Goal: Task Accomplishment & Management: Manage account settings

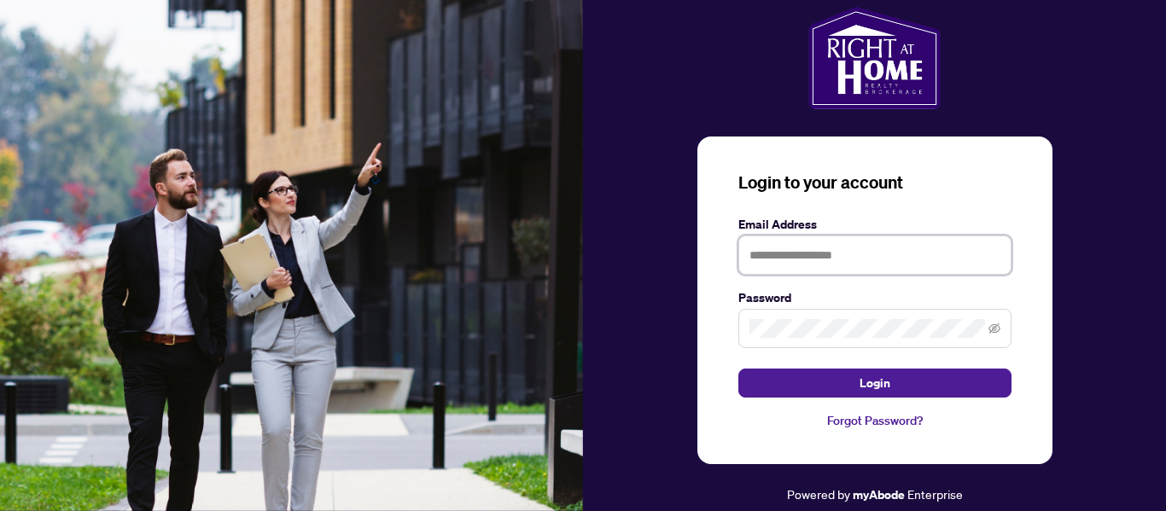
click at [814, 263] on input "text" at bounding box center [874, 255] width 273 height 39
type input "**********"
click at [738, 369] on button "Login" at bounding box center [874, 383] width 273 height 29
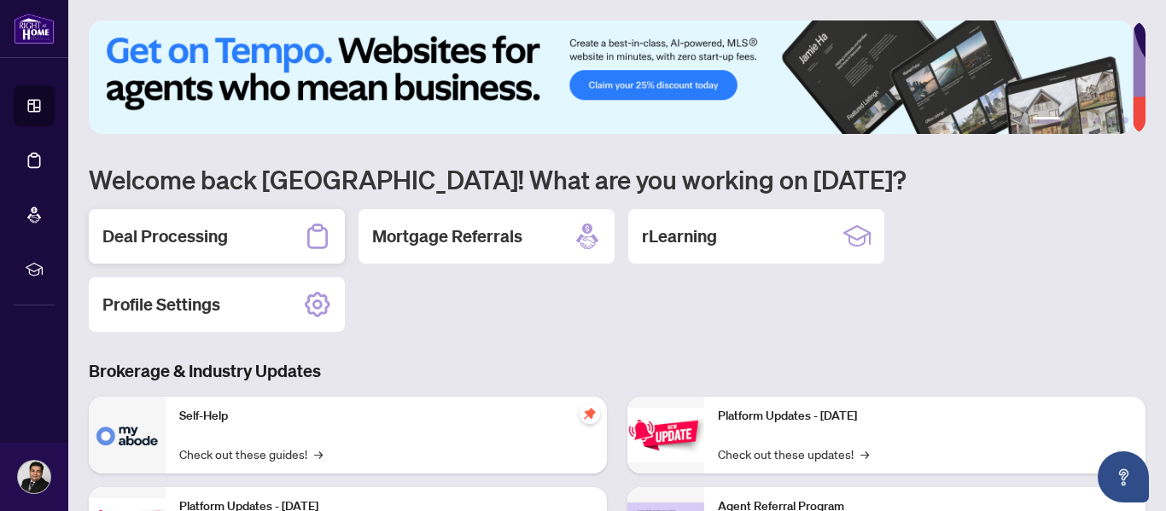
click at [193, 233] on h2 "Deal Processing" at bounding box center [164, 236] width 125 height 24
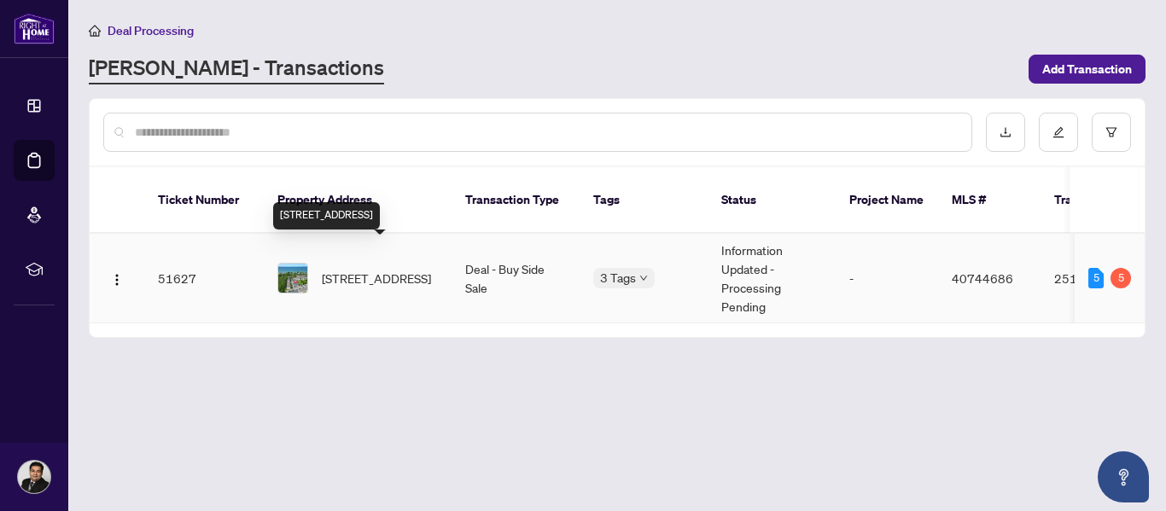
click at [385, 269] on span "[STREET_ADDRESS]" at bounding box center [376, 278] width 109 height 19
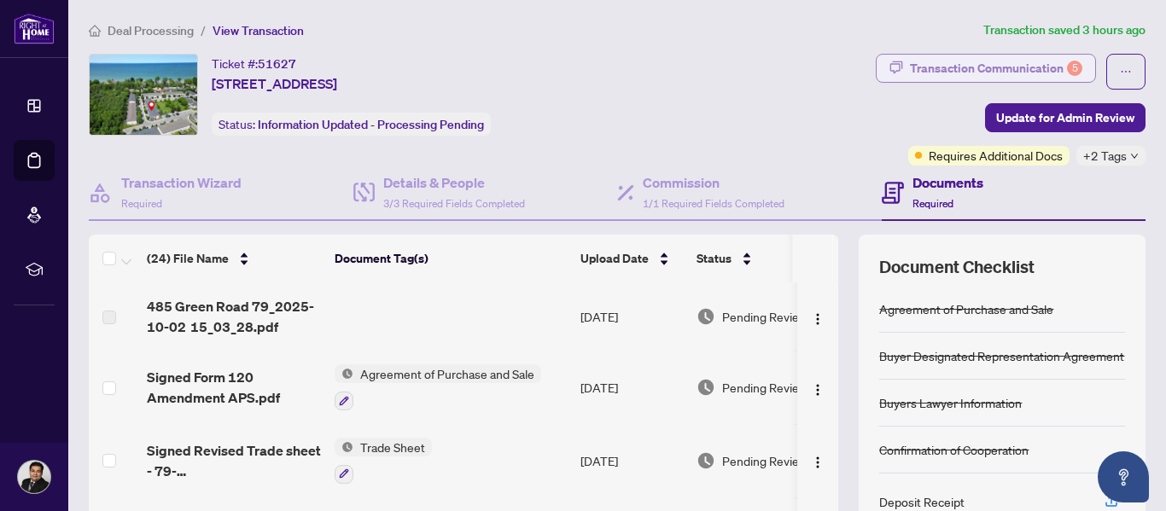
click at [1029, 68] on div "Transaction Communication 5" at bounding box center [996, 68] width 172 height 27
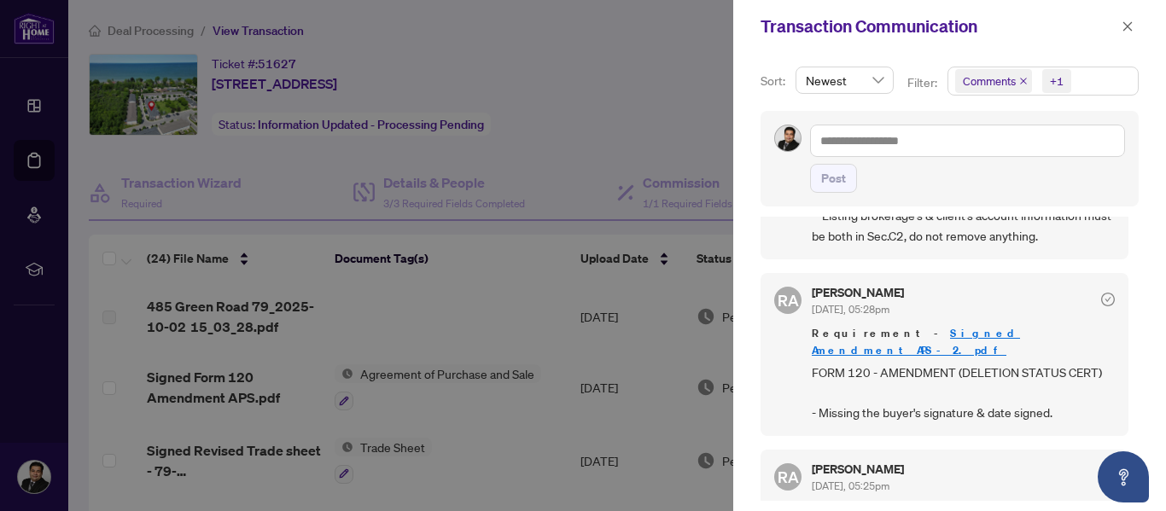
scroll to position [1001, 0]
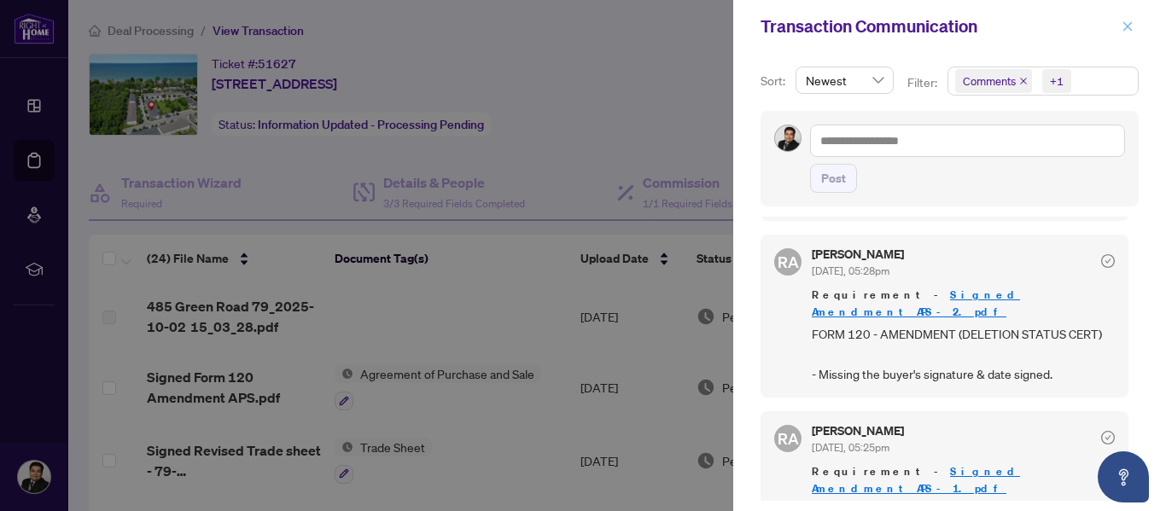
click at [1127, 23] on icon "close" at bounding box center [1128, 26] width 12 height 12
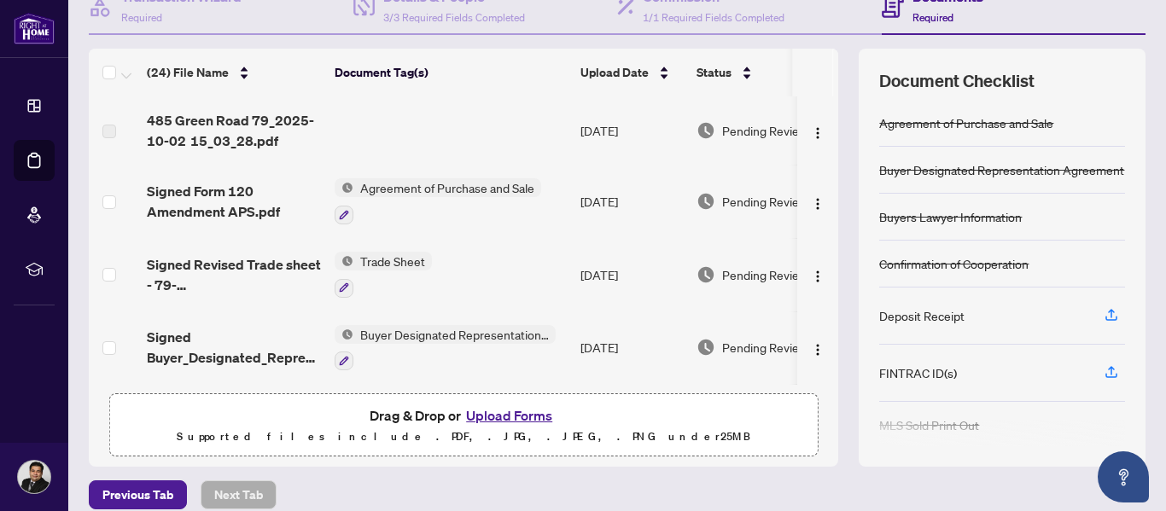
scroll to position [195, 0]
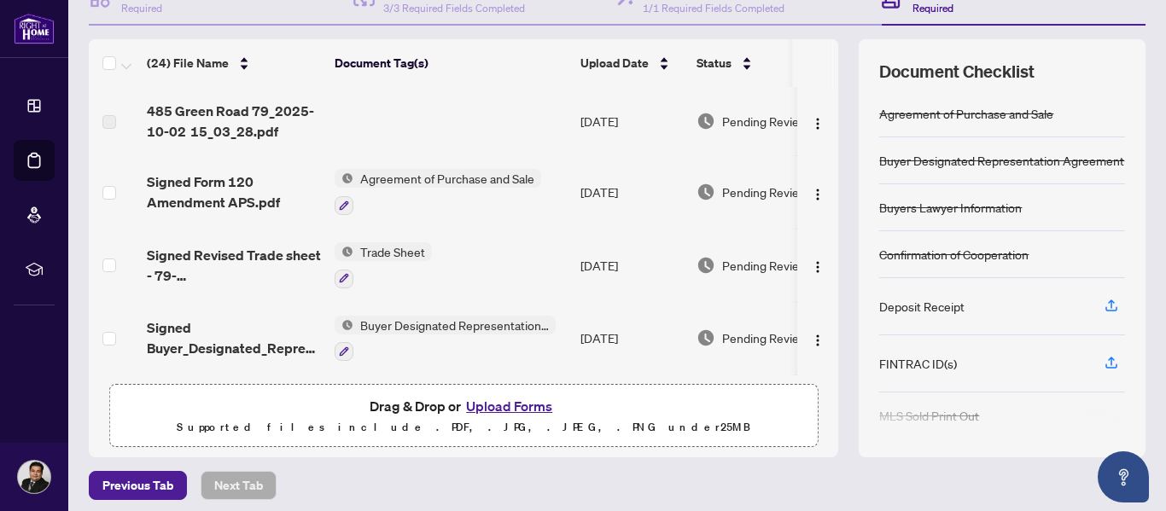
click at [469, 179] on span "Agreement of Purchase and Sale" at bounding box center [447, 178] width 188 height 19
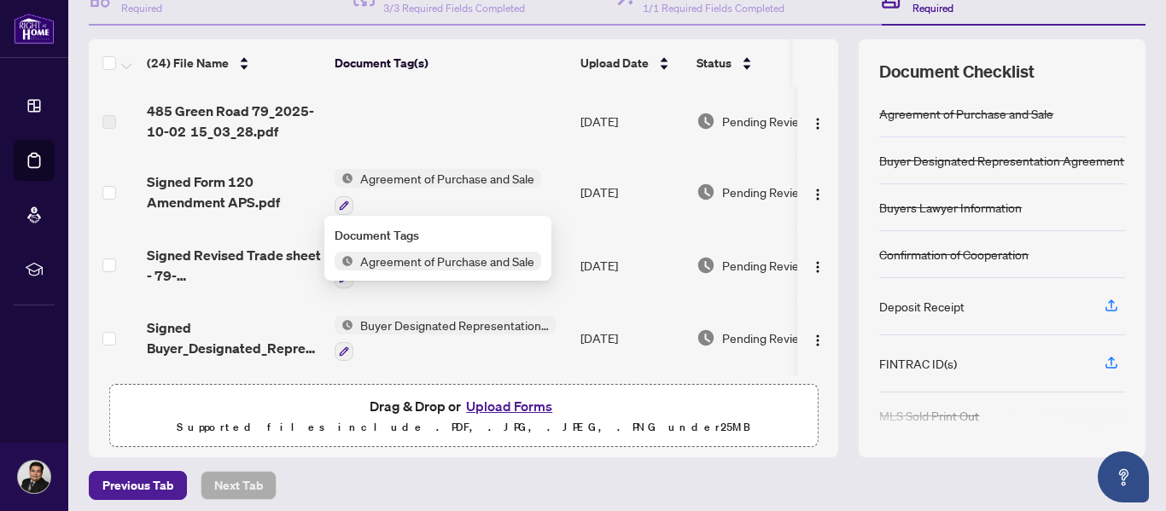
click at [460, 262] on span "Agreement of Purchase and Sale" at bounding box center [447, 261] width 188 height 19
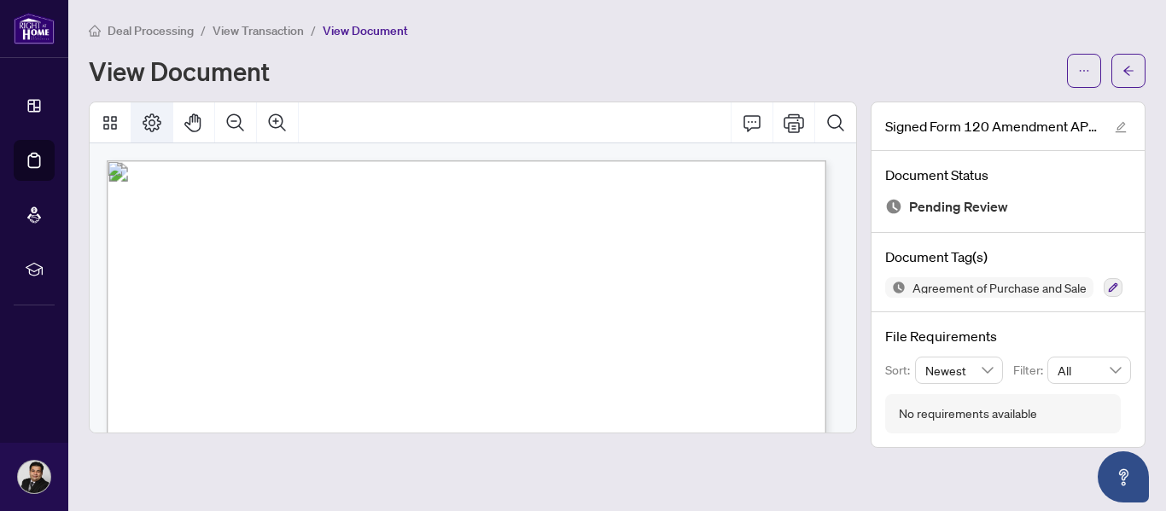
click at [151, 120] on icon "Page Layout" at bounding box center [152, 123] width 20 height 20
click at [107, 117] on icon "Thumbnails" at bounding box center [110, 123] width 20 height 20
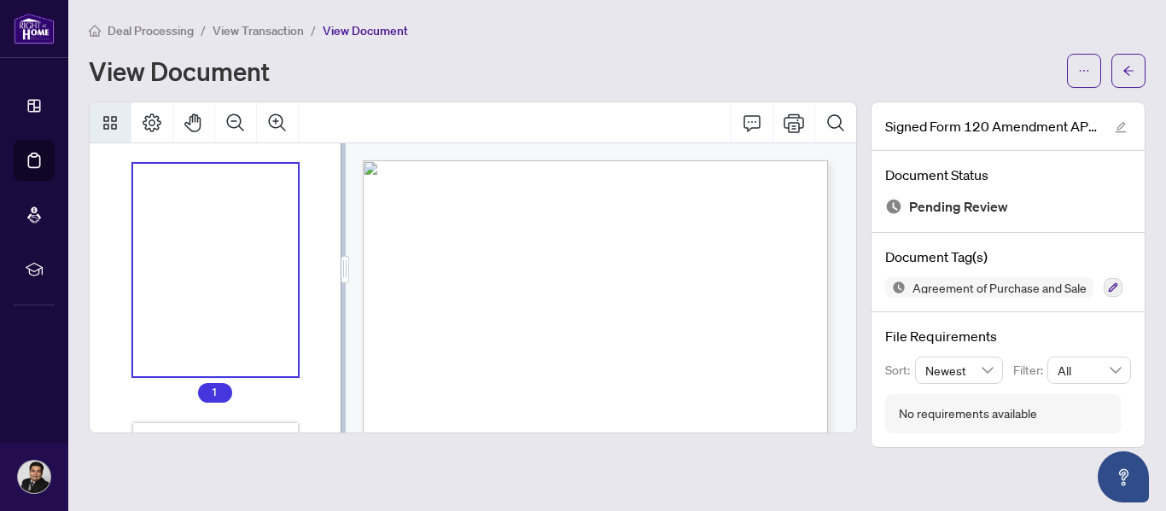
click at [544, 62] on div "View Document" at bounding box center [573, 70] width 968 height 27
click at [1140, 69] on button "button" at bounding box center [1128, 71] width 34 height 34
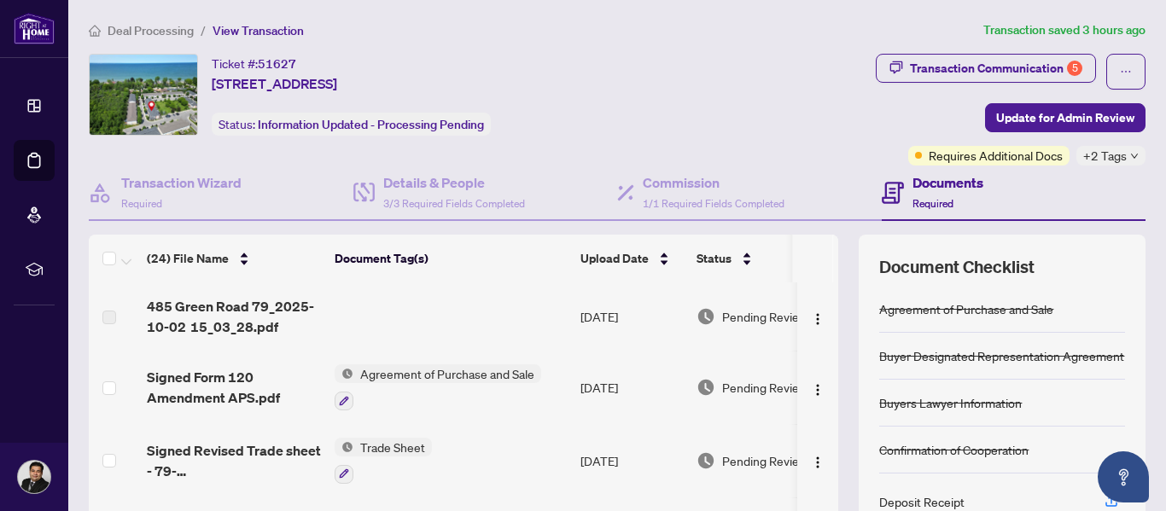
click at [473, 370] on span "Agreement of Purchase and Sale" at bounding box center [447, 373] width 188 height 19
click at [811, 388] on img "button" at bounding box center [818, 390] width 14 height 14
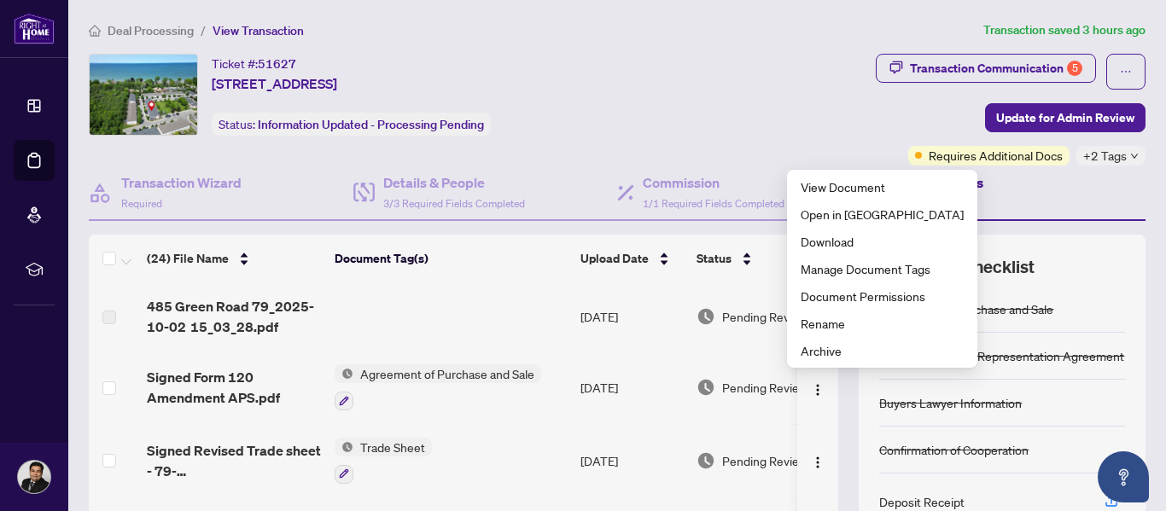
click at [670, 76] on div "Ticket #: 51627 [STREET_ADDRESS] Status: Information Updated - Processing Pendi…" at bounding box center [385, 95] width 592 height 82
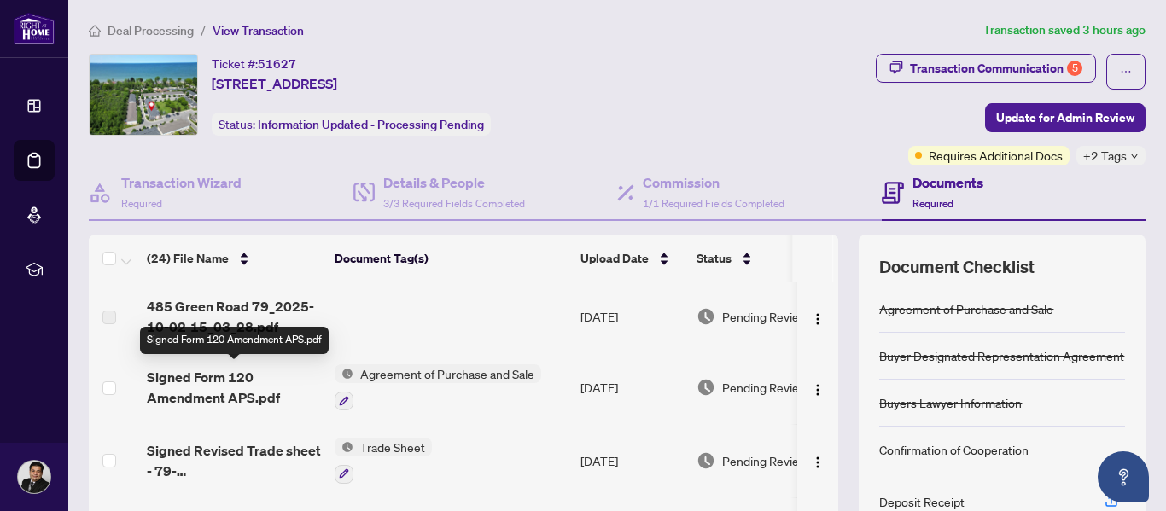
click at [235, 381] on span "Signed Form 120 Amendment APS.pdf" at bounding box center [234, 387] width 174 height 41
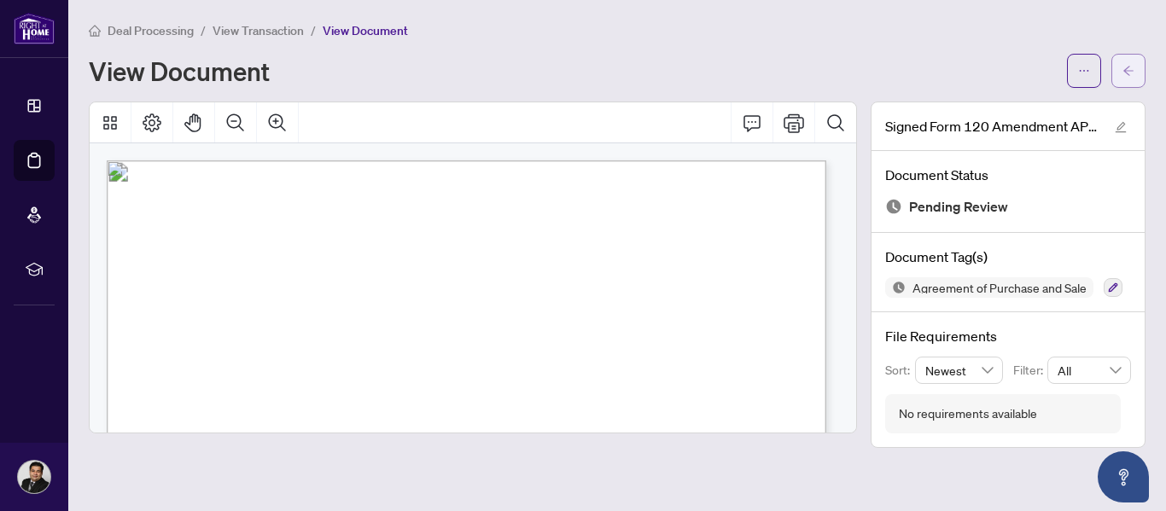
click at [1128, 73] on icon "arrow-left" at bounding box center [1128, 71] width 12 height 12
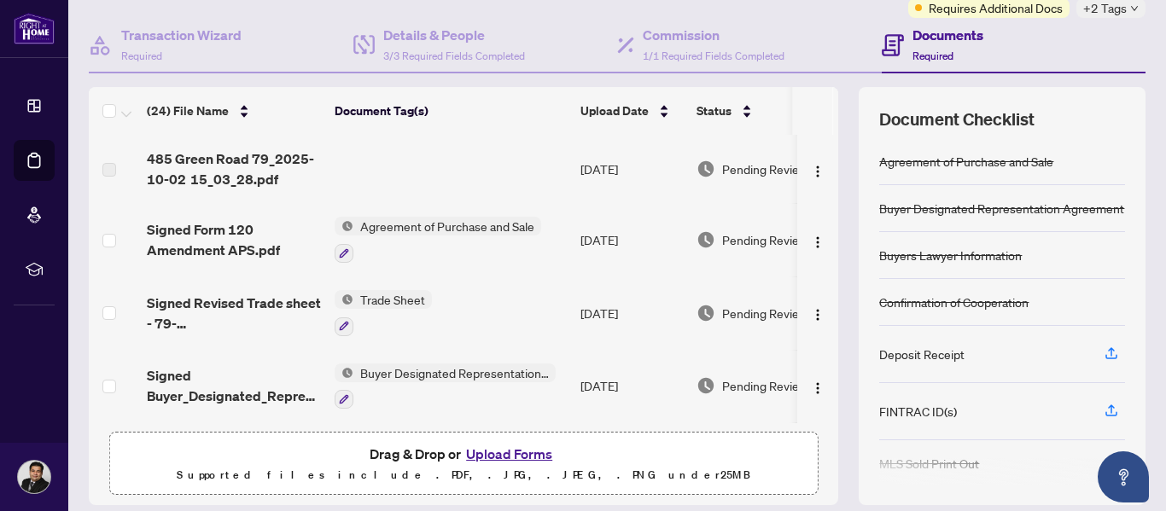
scroll to position [177, 0]
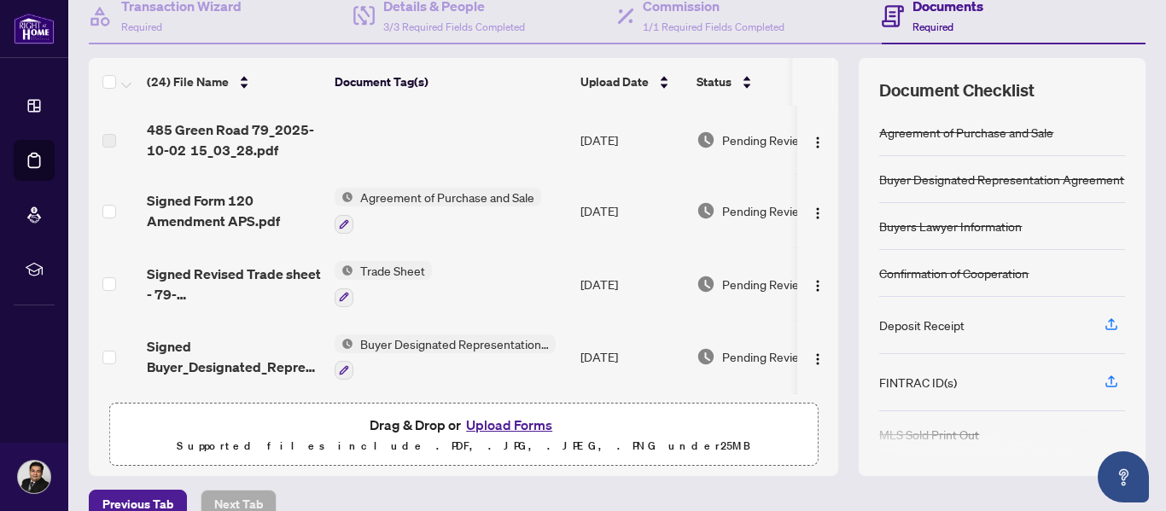
click at [523, 421] on button "Upload Forms" at bounding box center [509, 425] width 96 height 22
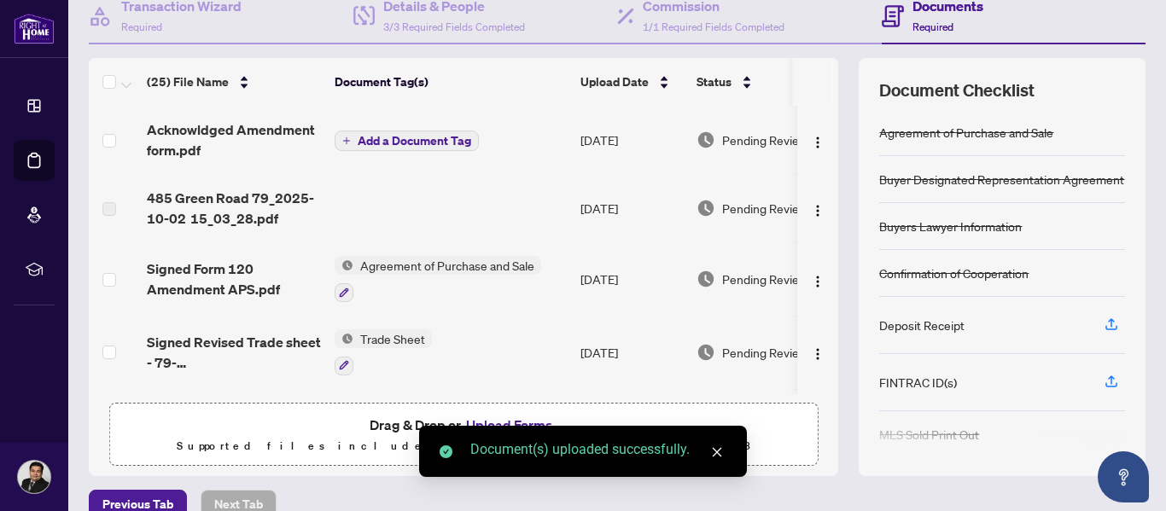
click at [413, 145] on span "Add a Document Tag" at bounding box center [415, 141] width 114 height 12
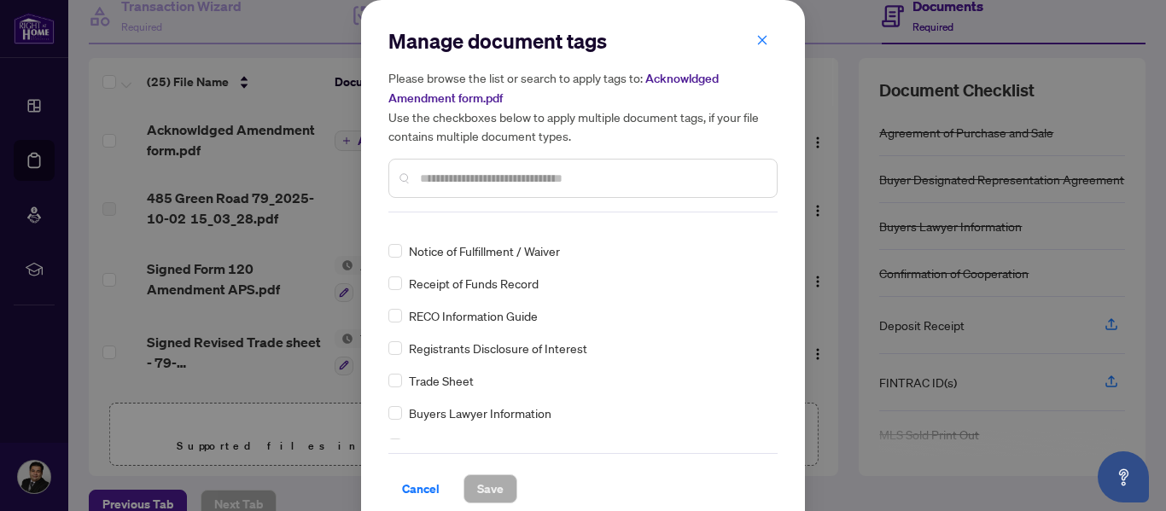
scroll to position [0, 0]
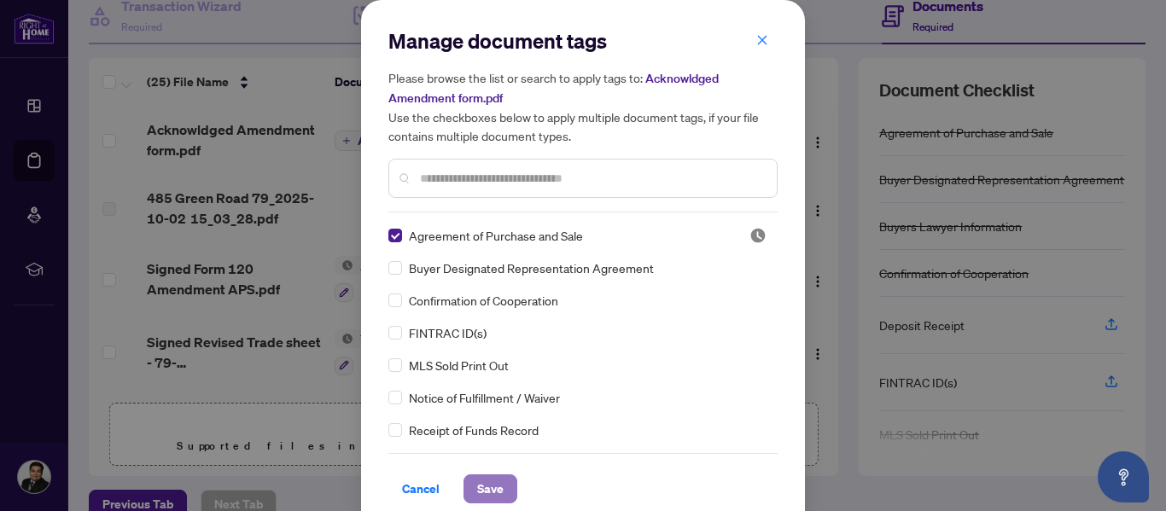
click at [488, 482] on span "Save" at bounding box center [490, 488] width 26 height 27
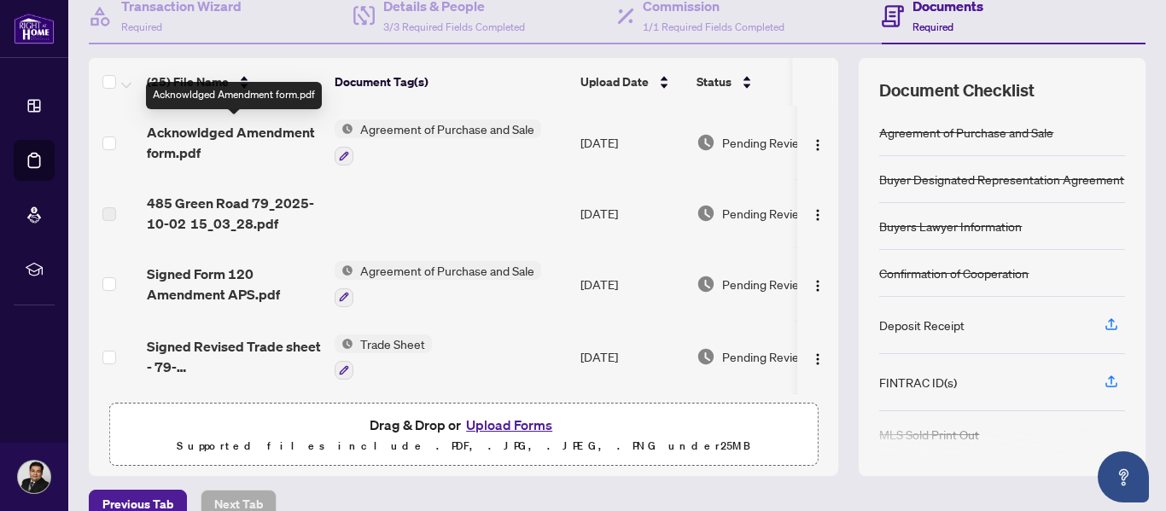
click at [261, 131] on span "Acknowldged Amendment form.pdf" at bounding box center [234, 142] width 174 height 41
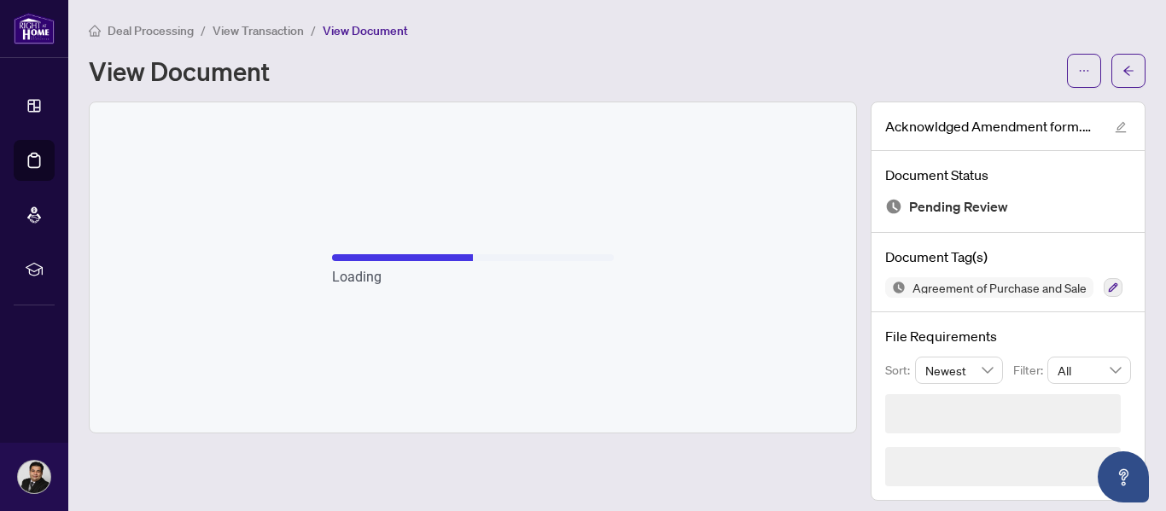
click at [790, 238] on div "Loading" at bounding box center [473, 267] width 767 height 330
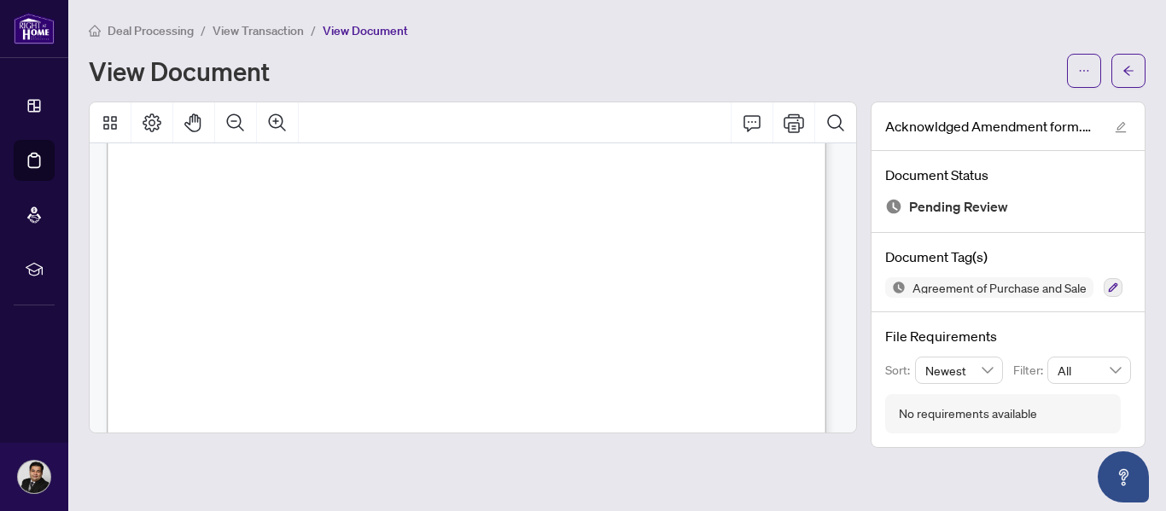
scroll to position [1618, 0]
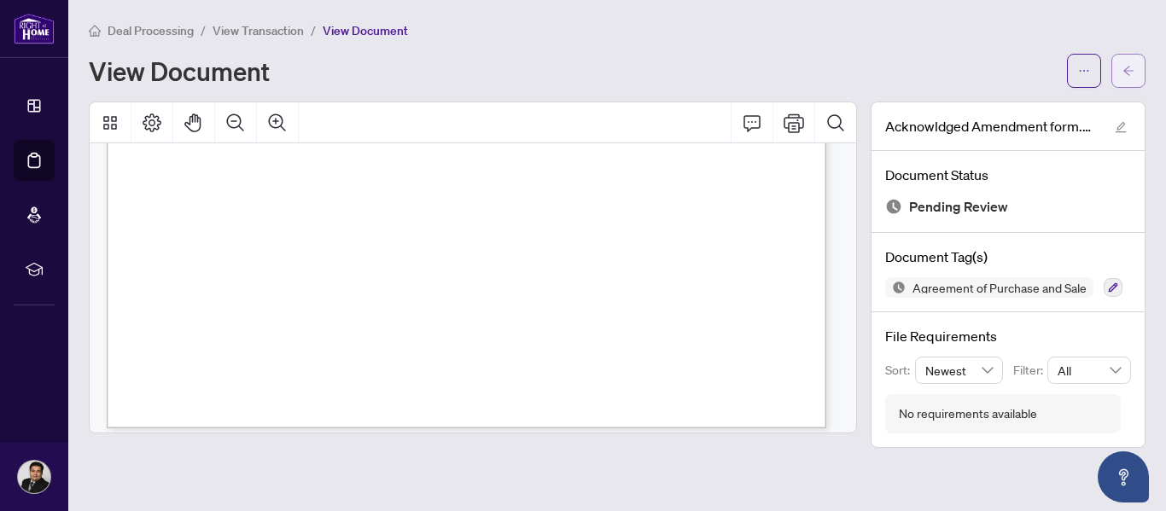
click at [1122, 67] on icon "arrow-left" at bounding box center [1128, 71] width 12 height 12
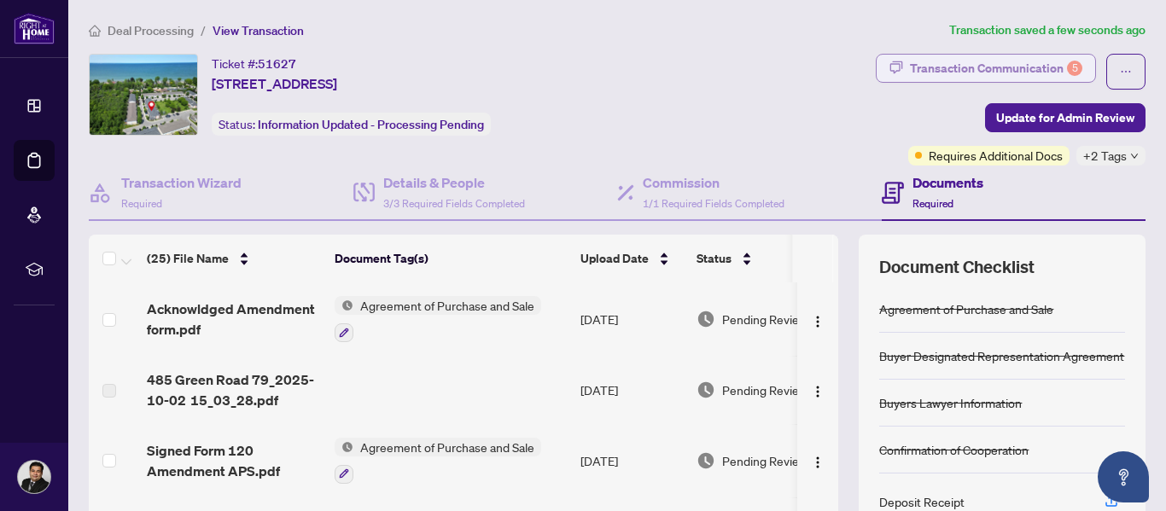
click at [1002, 67] on div "Transaction Communication 5" at bounding box center [996, 68] width 172 height 27
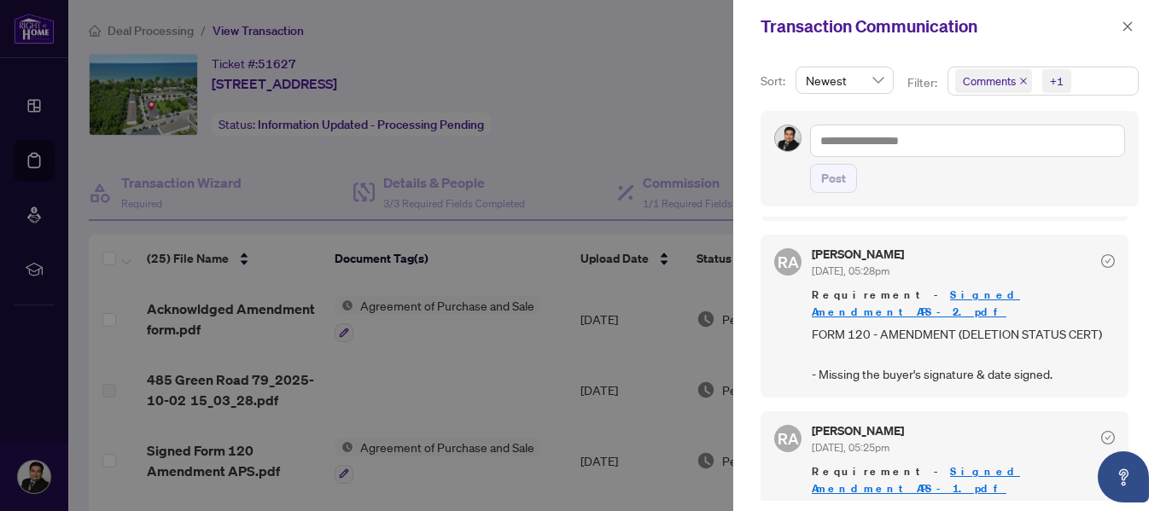
scroll to position [1028, 0]
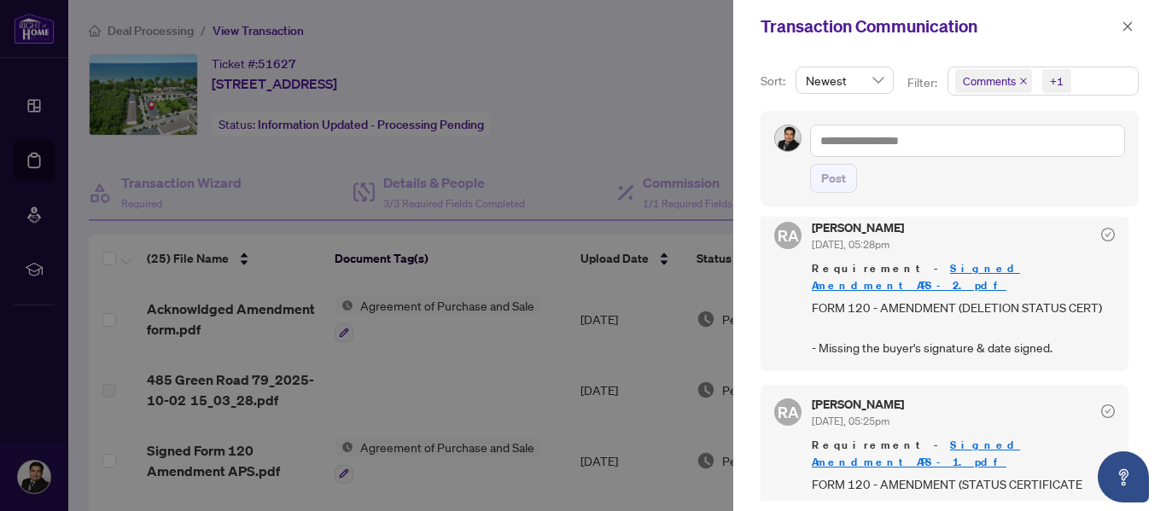
click at [622, 86] on div at bounding box center [583, 255] width 1166 height 511
click at [656, 91] on div at bounding box center [583, 255] width 1166 height 511
click at [1131, 25] on icon "close" at bounding box center [1128, 26] width 12 height 12
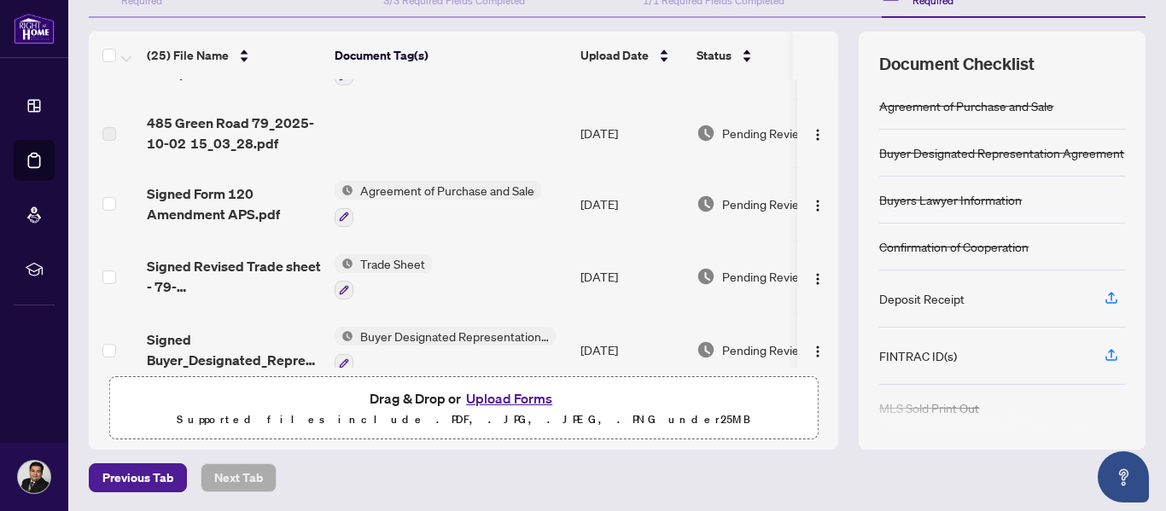
scroll to position [0, 0]
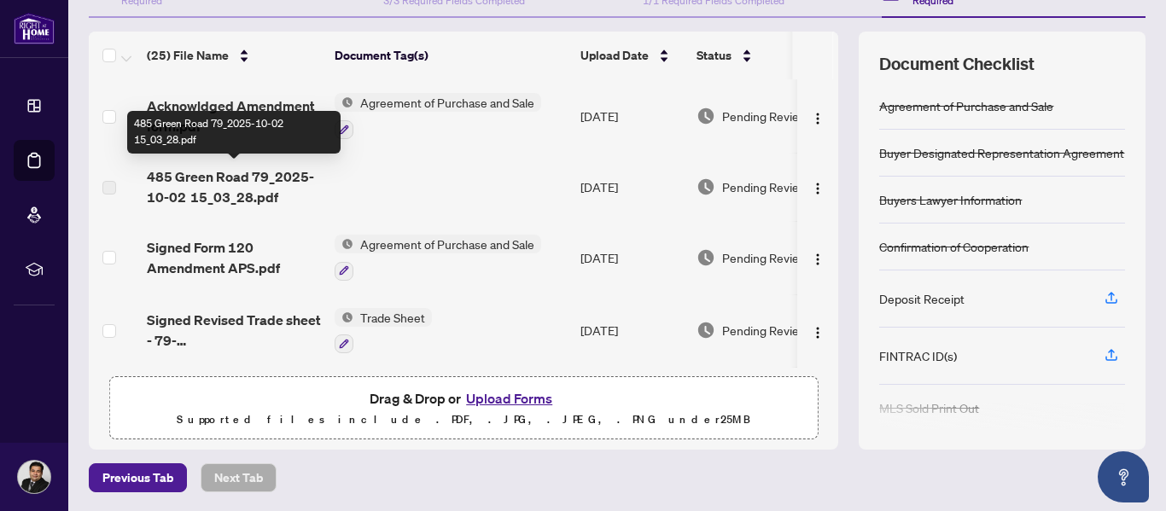
click at [272, 178] on span "485 Green Road 79_2025-10-02 15_03_28.pdf" at bounding box center [234, 186] width 174 height 41
click at [224, 183] on span "485 Green Road 79_2025-10-02 15_03_28.pdf" at bounding box center [234, 186] width 174 height 41
click at [251, 176] on span "485 Green Road 79_2025-10-02 15_03_28.pdf" at bounding box center [234, 186] width 174 height 41
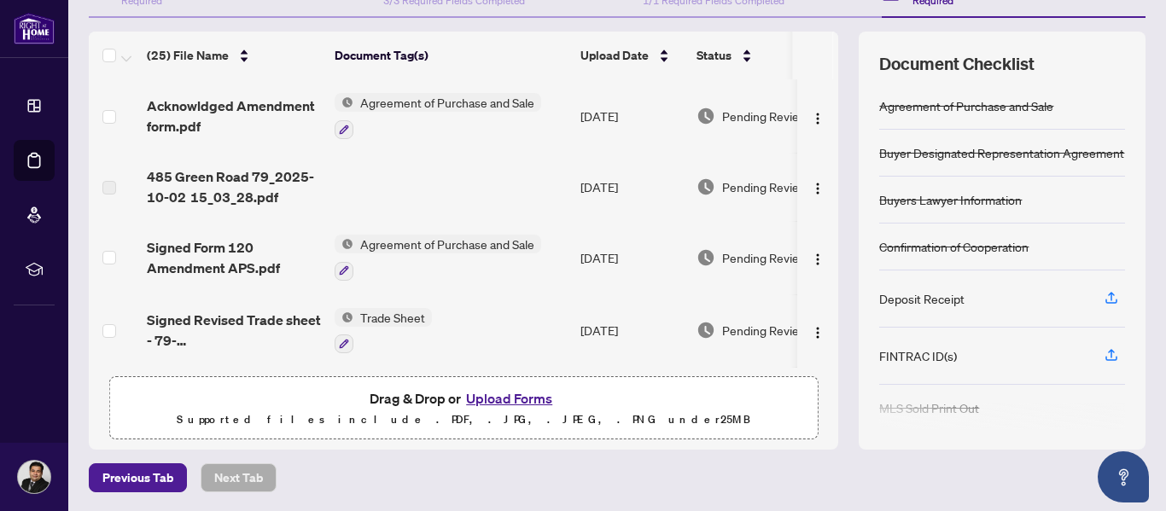
click at [826, 283] on div "(25) File Name Document Tag(s) Upload Date Status Acknowldged Amendment form.pd…" at bounding box center [617, 241] width 1057 height 418
click at [520, 396] on button "Upload Forms" at bounding box center [509, 399] width 96 height 22
click at [507, 398] on button "Upload Forms" at bounding box center [509, 399] width 96 height 22
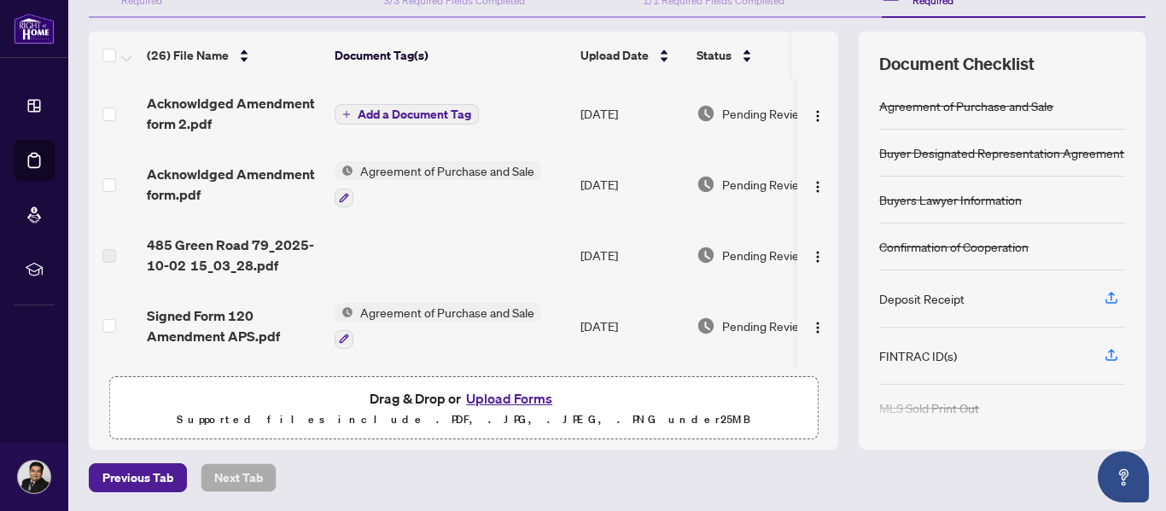
click at [429, 118] on span "Add a Document Tag" at bounding box center [415, 114] width 114 height 12
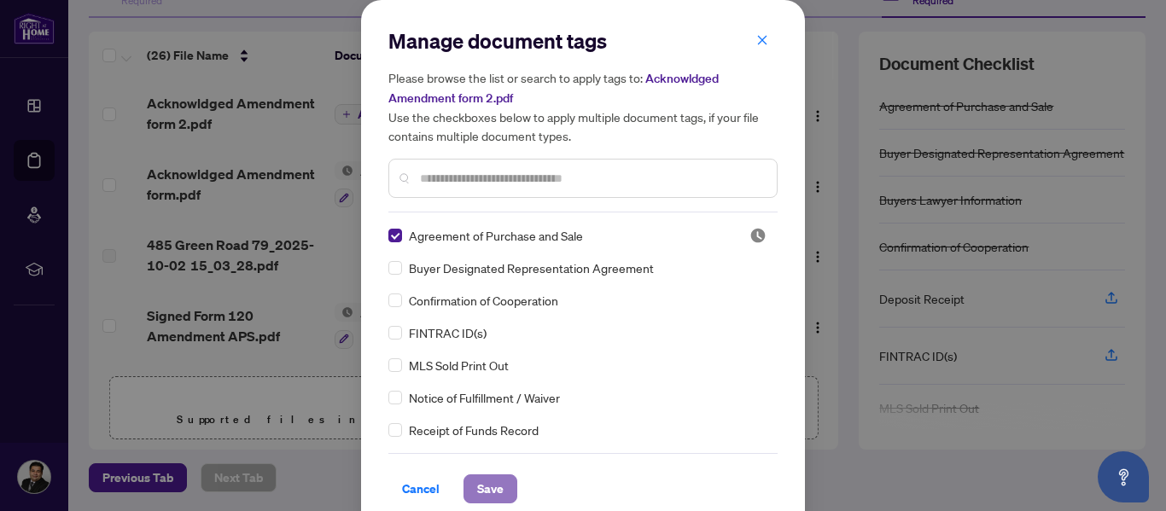
click at [477, 495] on span "Save" at bounding box center [490, 488] width 26 height 27
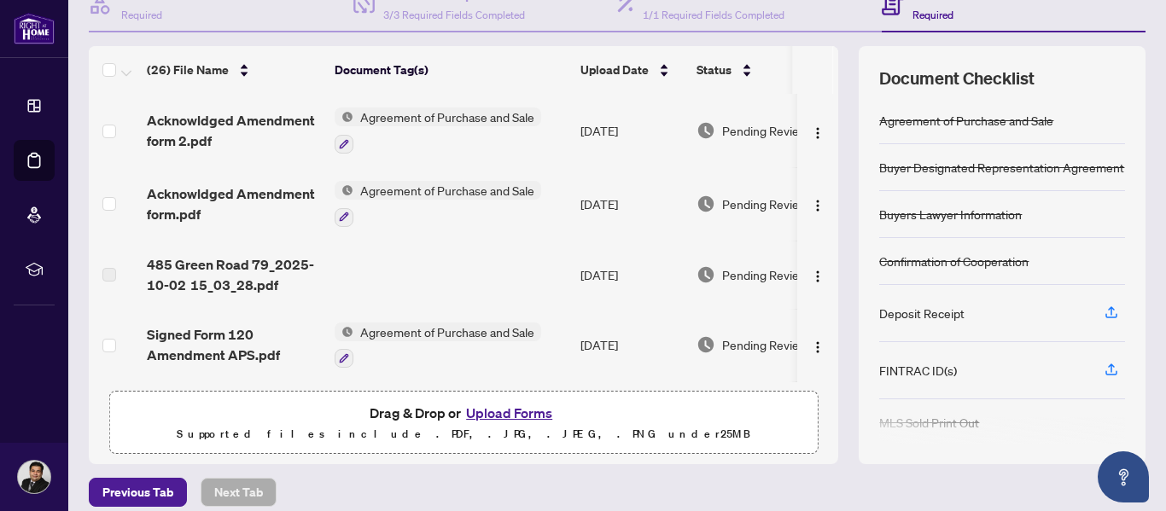
scroll to position [203, 0]
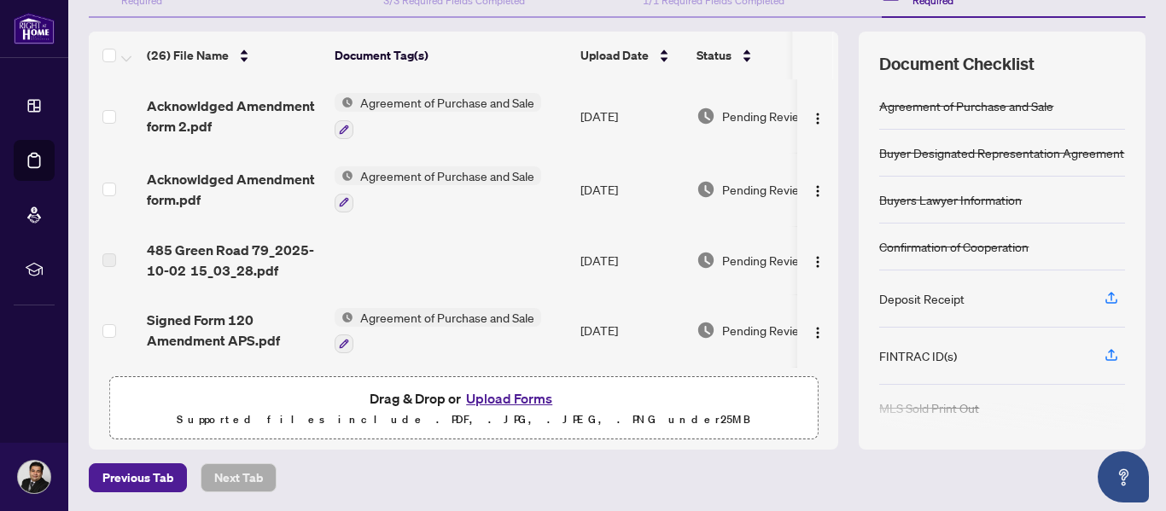
click at [521, 401] on button "Upload Forms" at bounding box center [509, 399] width 96 height 22
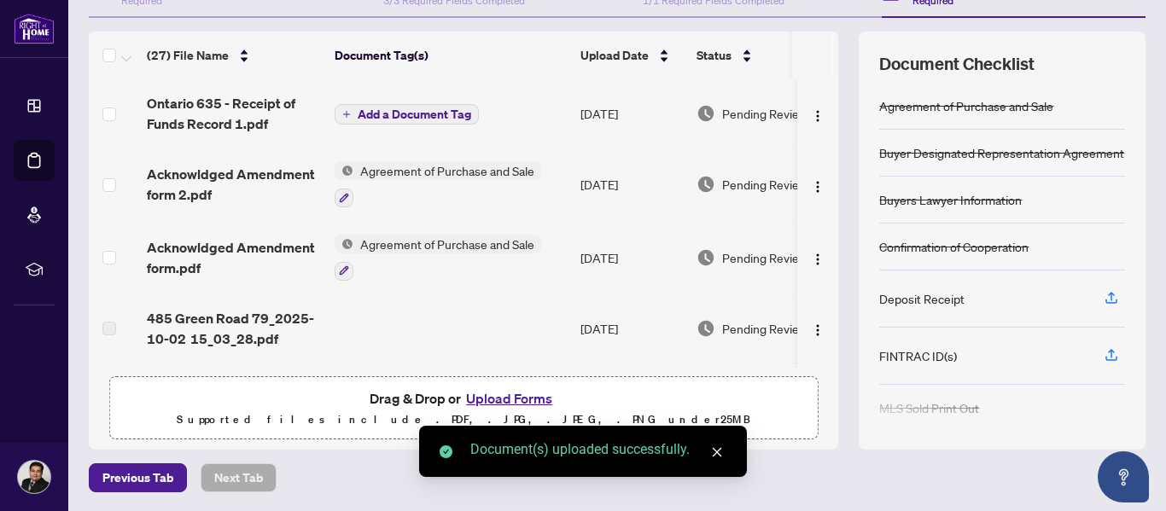
click at [412, 111] on span "Add a Document Tag" at bounding box center [415, 114] width 114 height 12
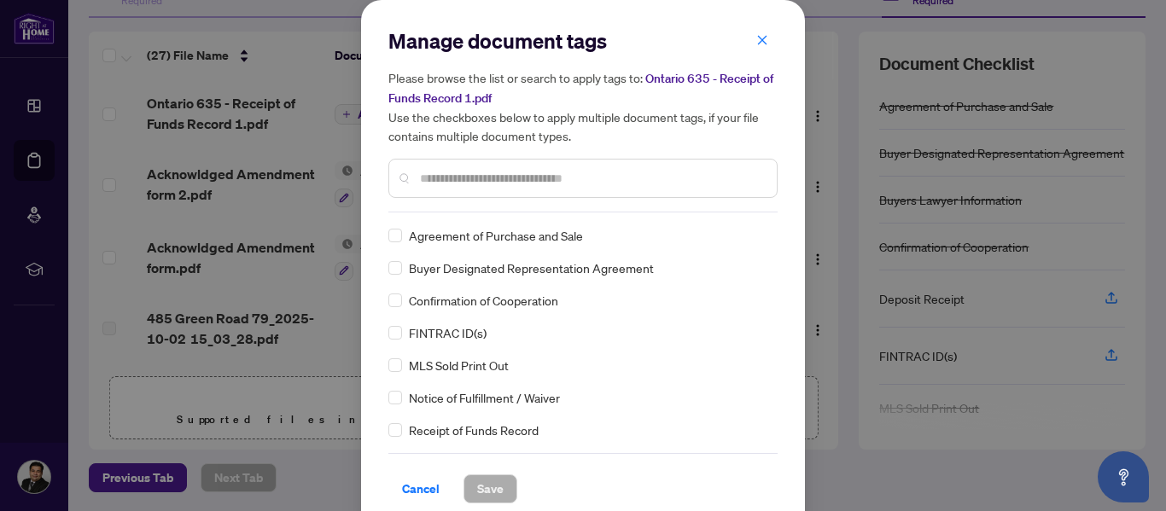
click at [631, 176] on input "text" at bounding box center [591, 178] width 343 height 19
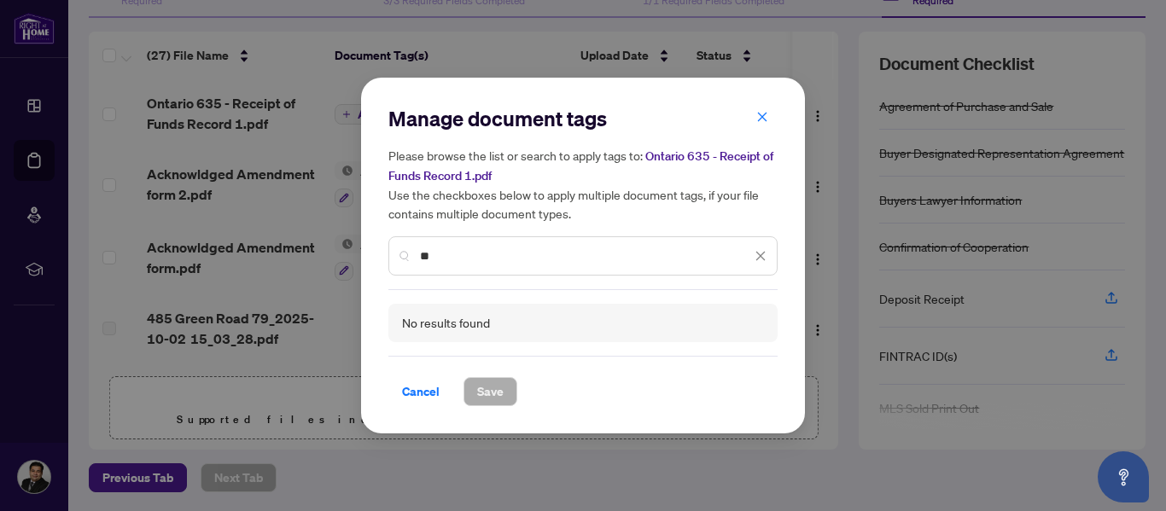
type input "*"
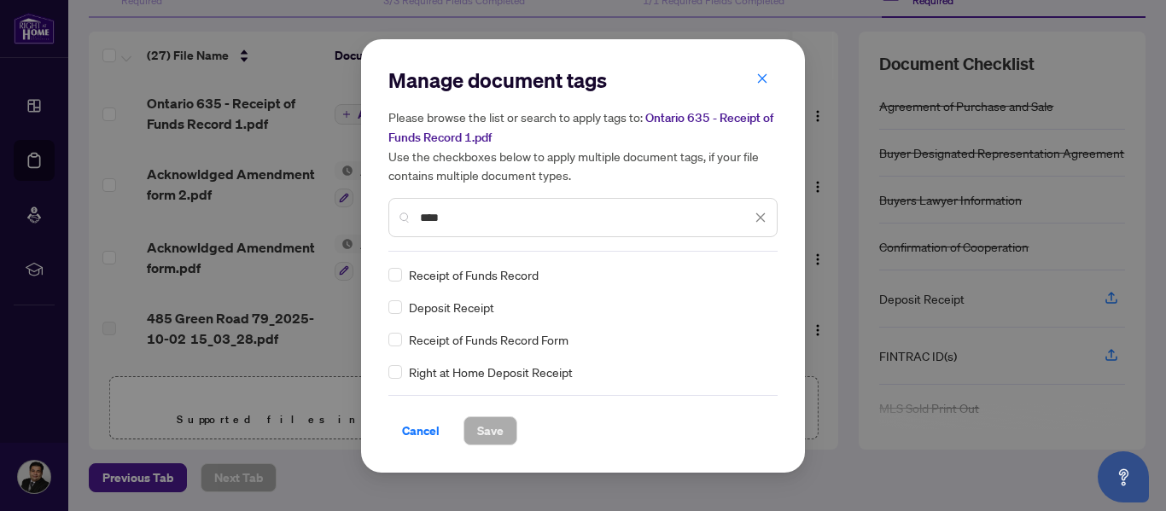
type input "****"
click at [502, 430] on span "Save" at bounding box center [490, 430] width 26 height 27
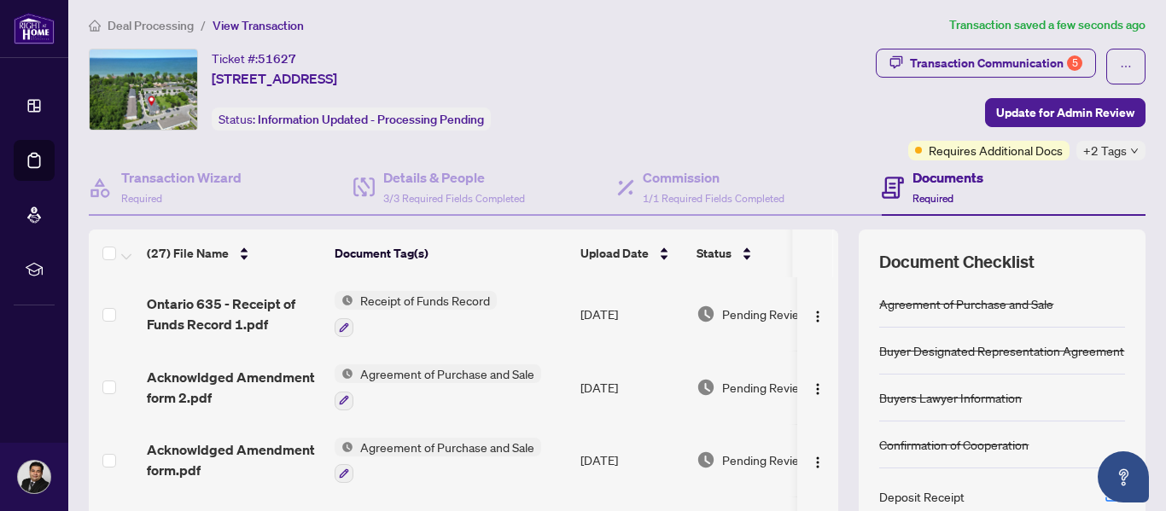
scroll to position [0, 0]
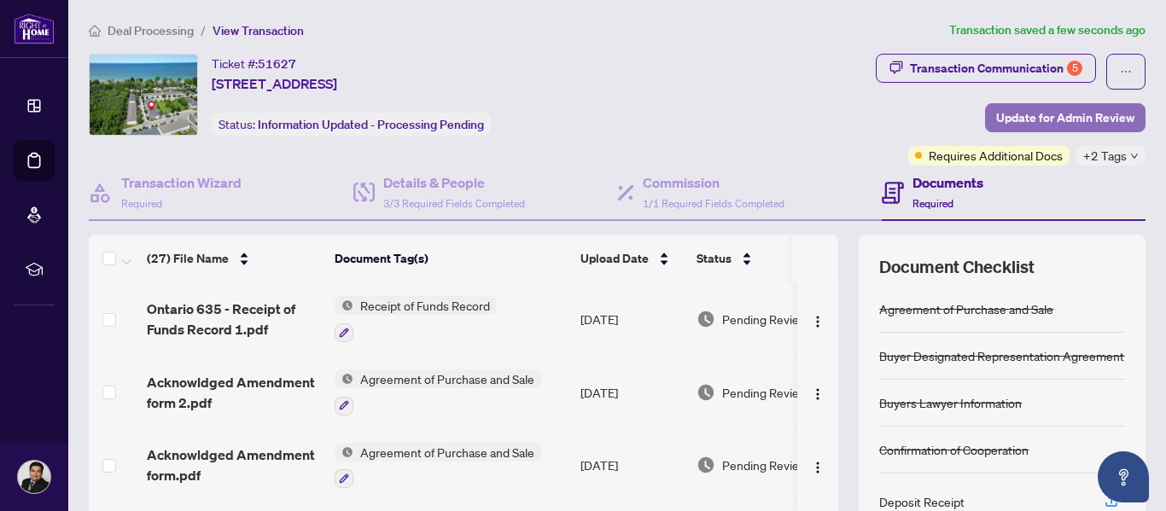
click at [1060, 122] on span "Update for Admin Review" at bounding box center [1065, 117] width 138 height 27
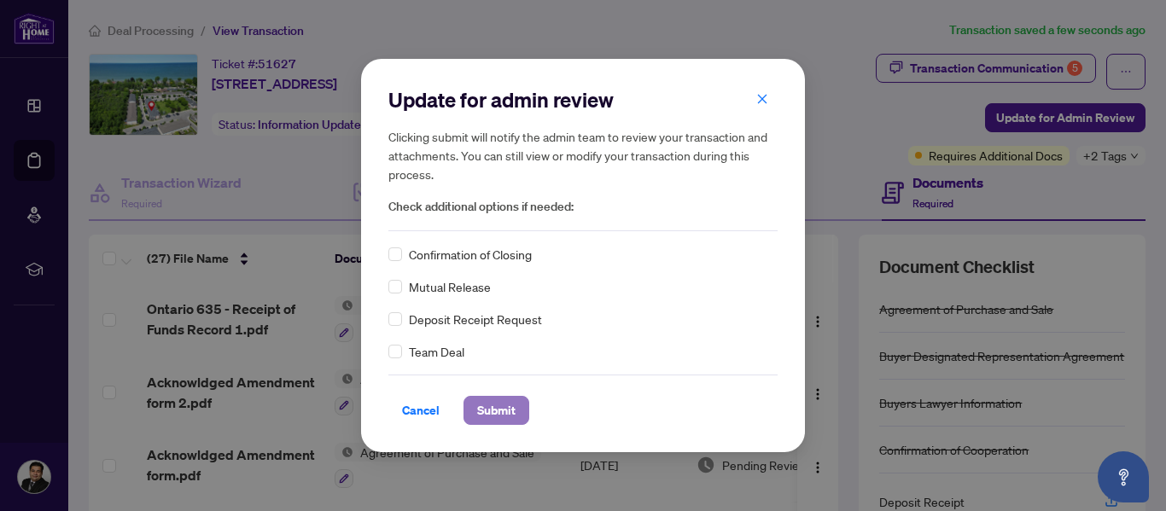
click at [504, 410] on span "Submit" at bounding box center [496, 410] width 38 height 27
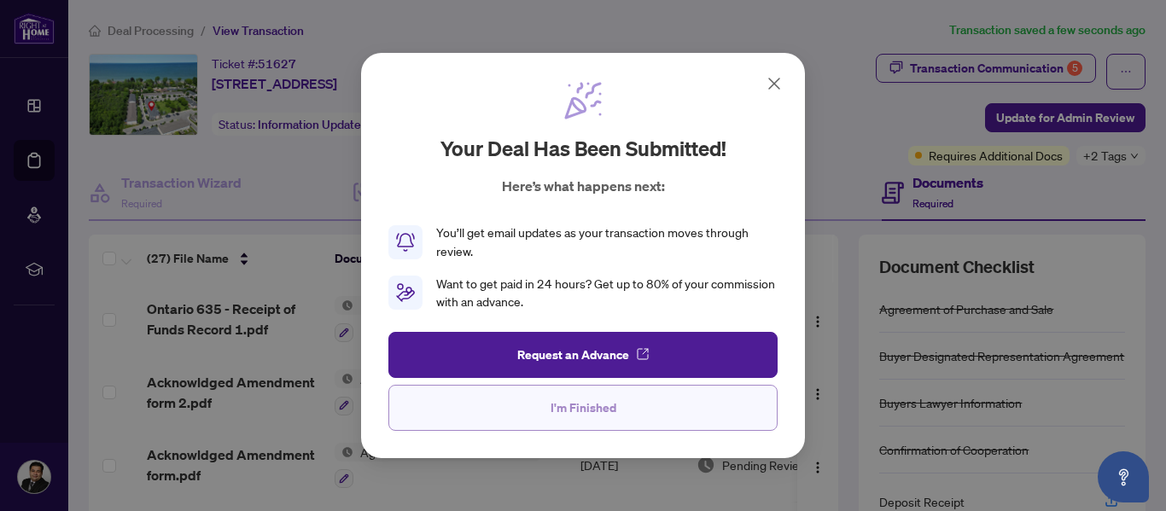
click at [636, 419] on button "I'm Finished" at bounding box center [582, 408] width 389 height 46
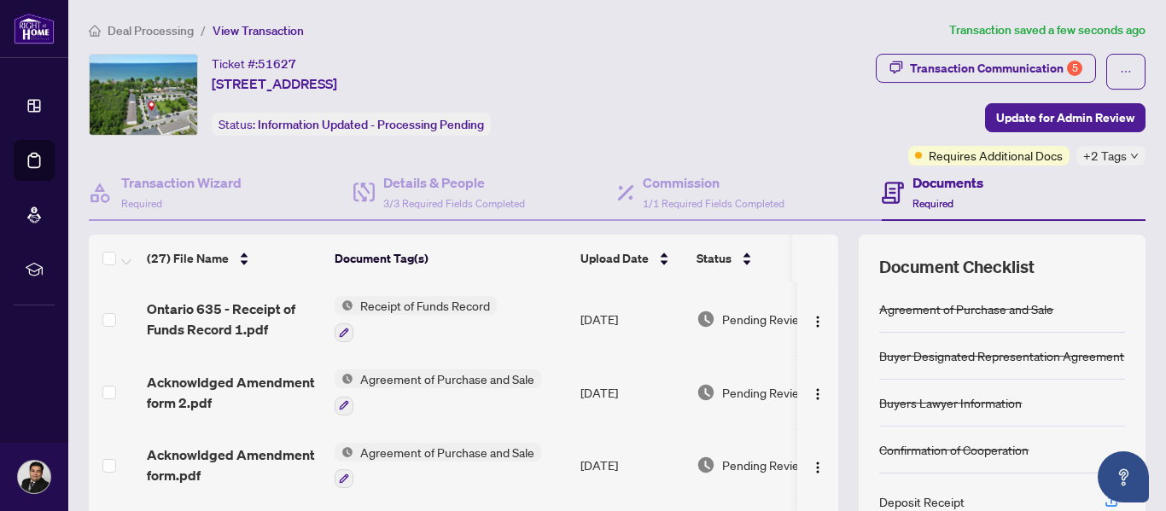
click at [784, 115] on div "Transaction Communication 5 Update for Admin Review Requires Additional Docs +2…" at bounding box center [916, 110] width 459 height 112
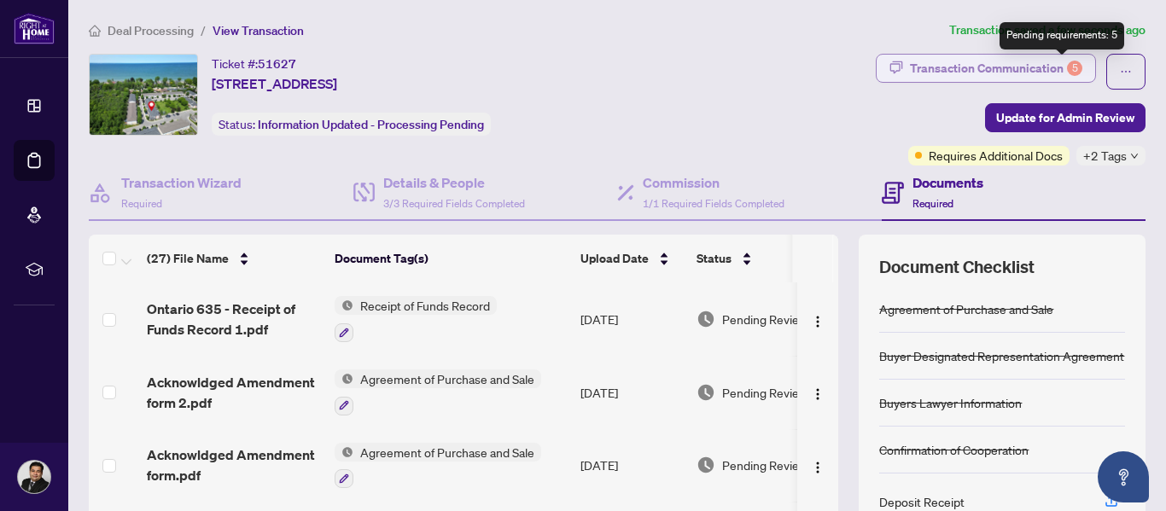
click at [1067, 61] on div "5" at bounding box center [1074, 68] width 15 height 15
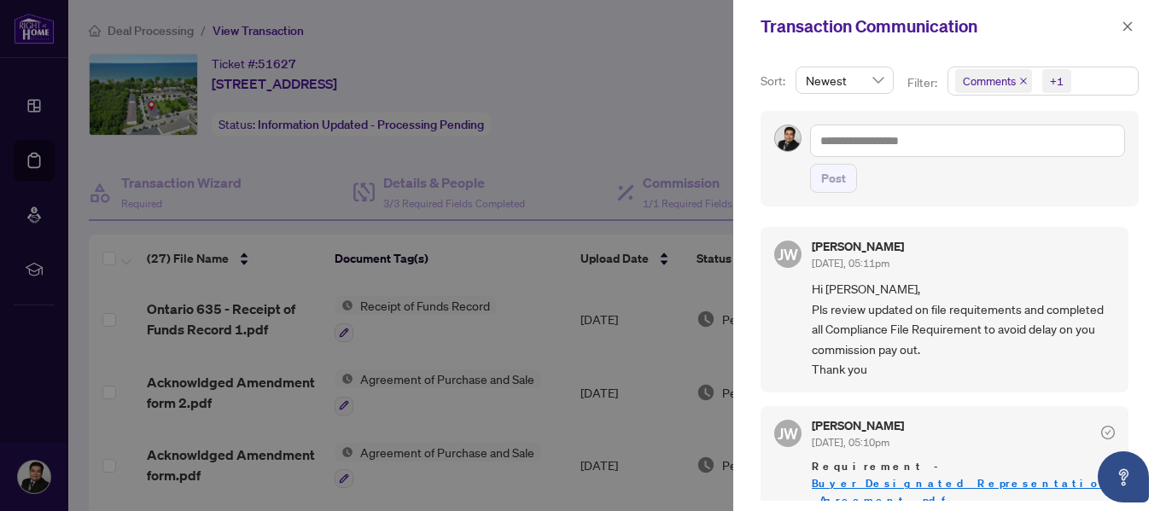
click at [1129, 224] on div "Sort: Newest Filter: Comments +1 Post [PERSON_NAME] [DATE], 05:11pm Hi Avinash,…" at bounding box center [949, 282] width 433 height 458
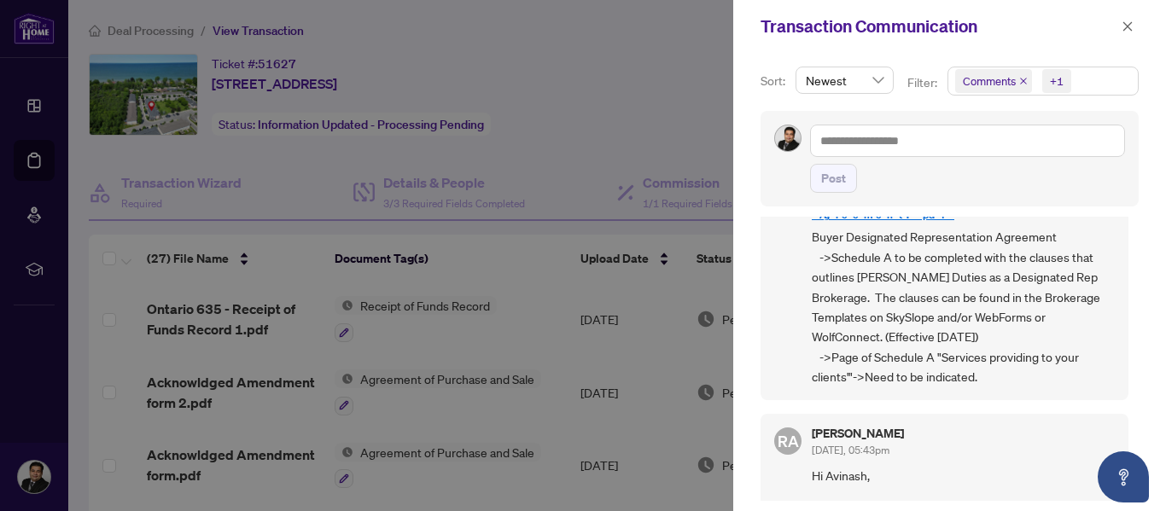
scroll to position [300, 0]
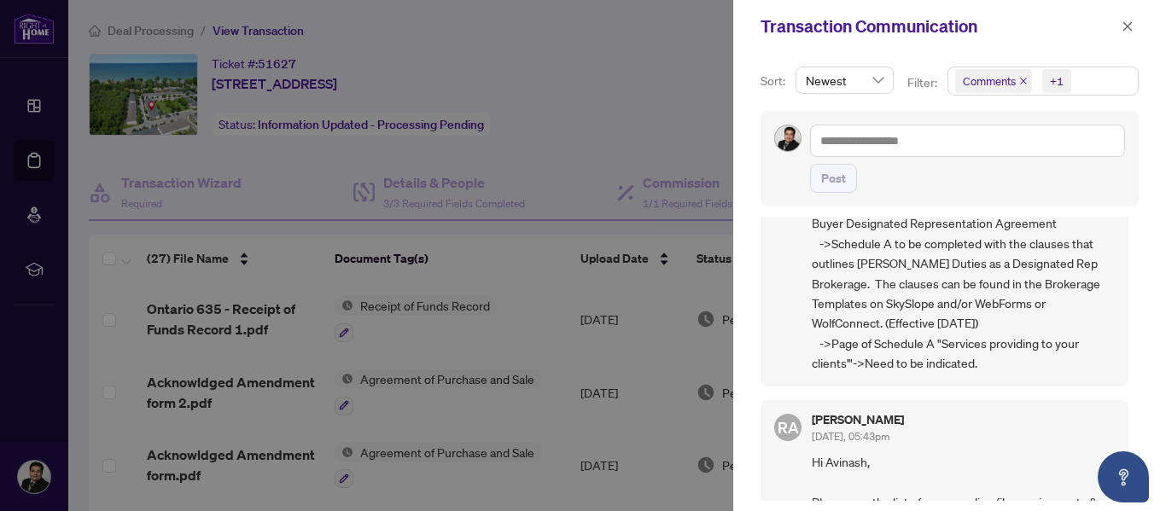
click at [594, 143] on div at bounding box center [583, 255] width 1166 height 511
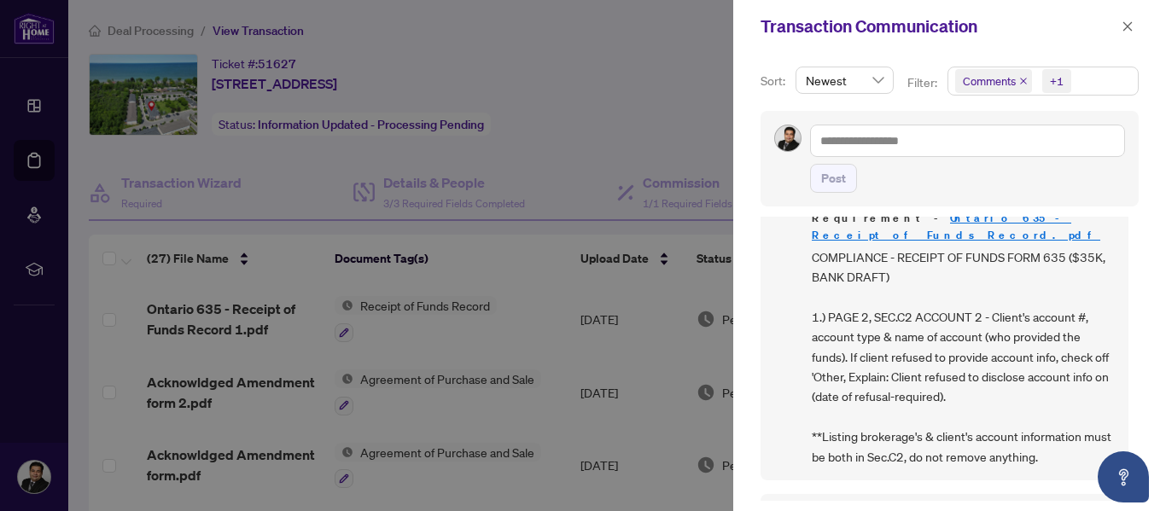
scroll to position [767, 0]
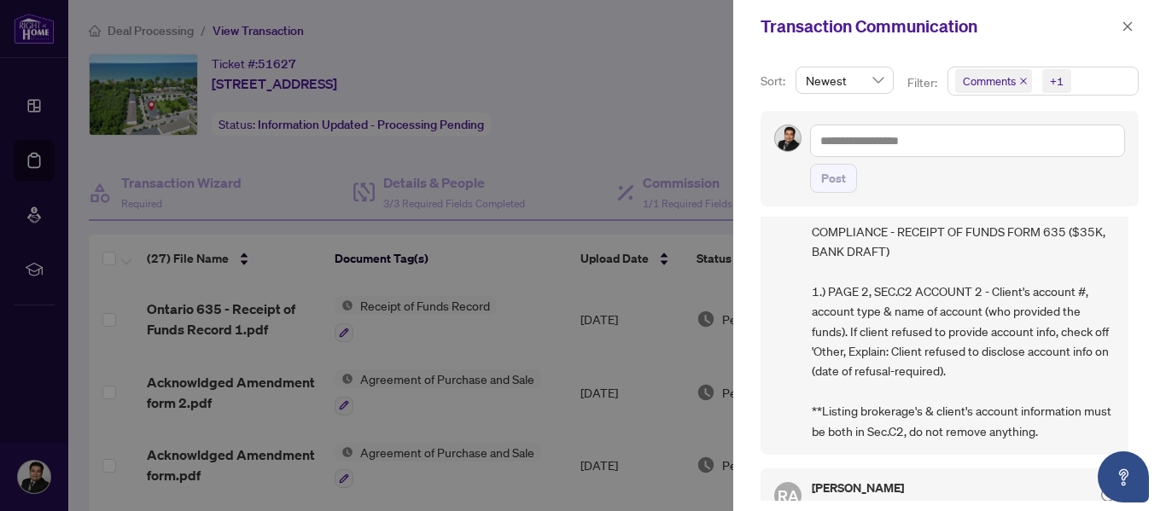
click at [668, 122] on div at bounding box center [583, 255] width 1166 height 511
click at [1125, 31] on icon "close" at bounding box center [1128, 26] width 12 height 12
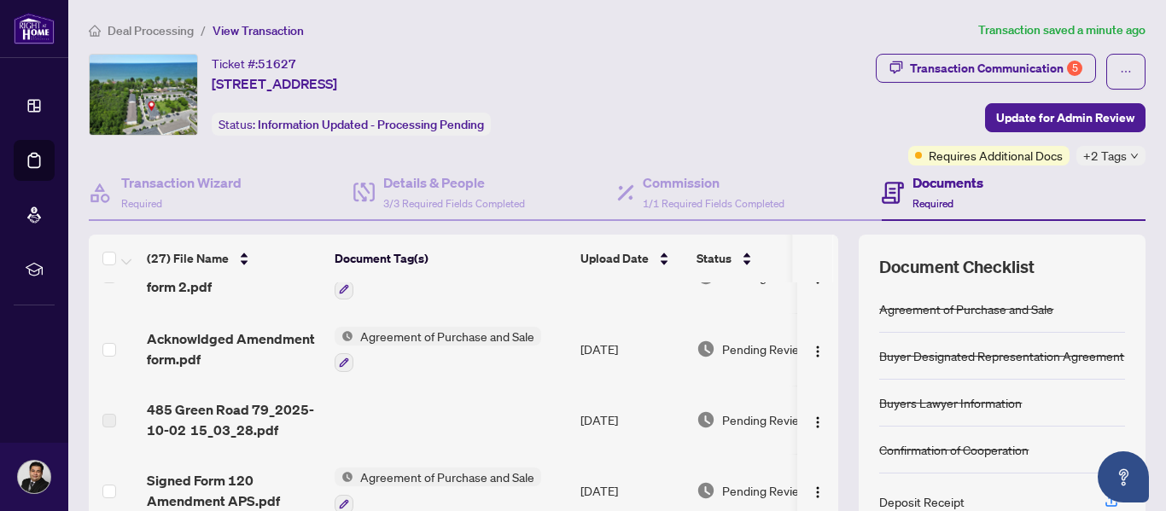
scroll to position [123, 0]
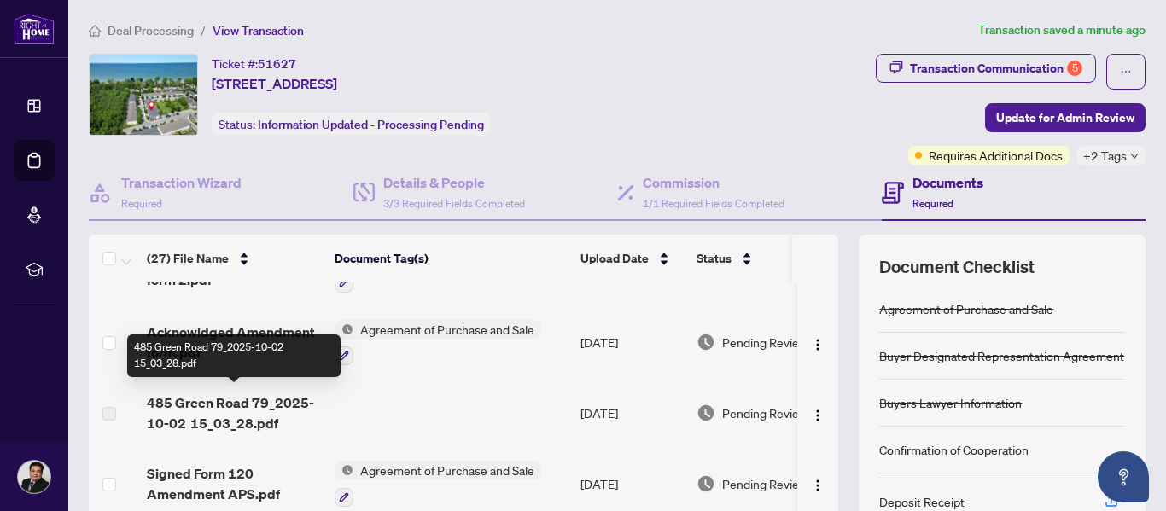
click at [228, 408] on span "485 Green Road 79_2025-10-02 15_03_28.pdf" at bounding box center [234, 413] width 174 height 41
click at [276, 404] on span "485 Green Road 79_2025-10-02 15_03_28.pdf" at bounding box center [234, 413] width 174 height 41
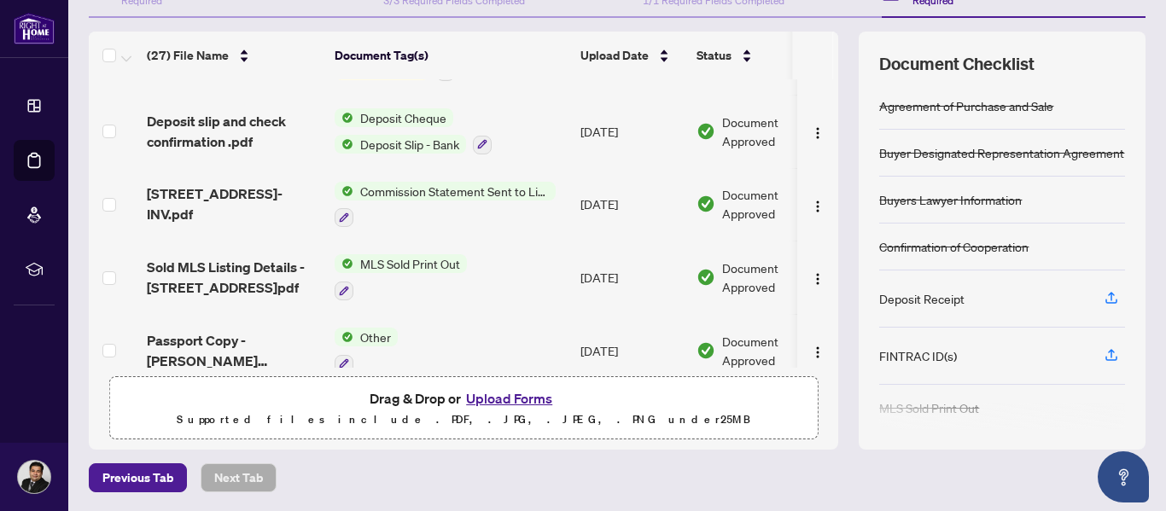
scroll to position [1652, 0]
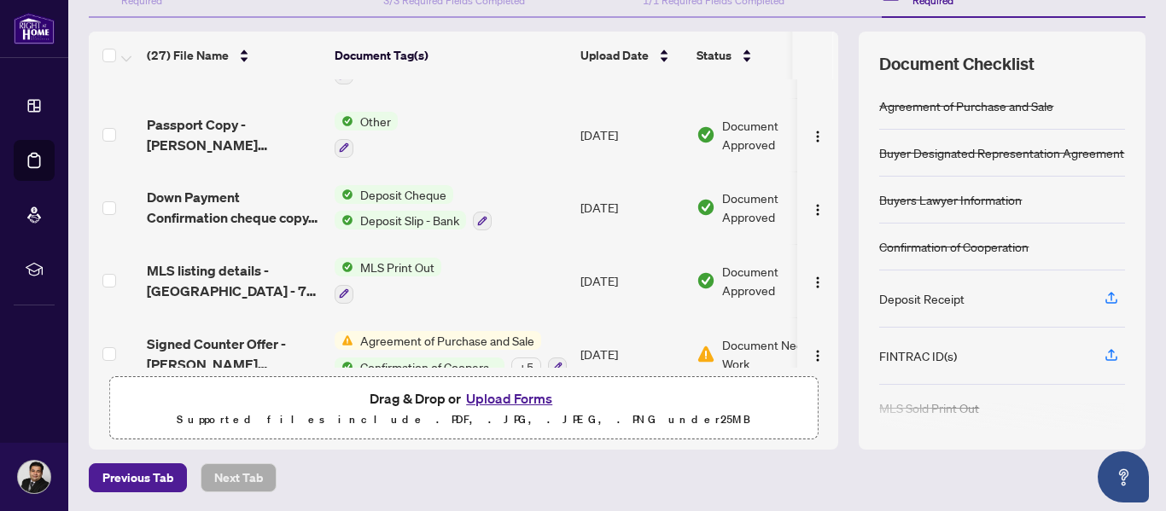
click at [499, 400] on button "Upload Forms" at bounding box center [509, 399] width 96 height 22
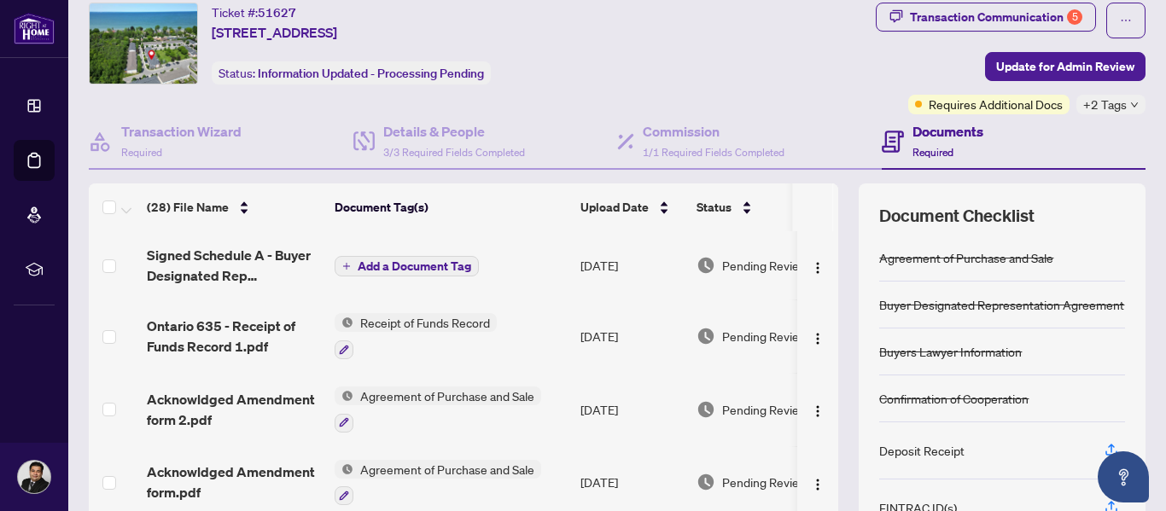
scroll to position [37, 0]
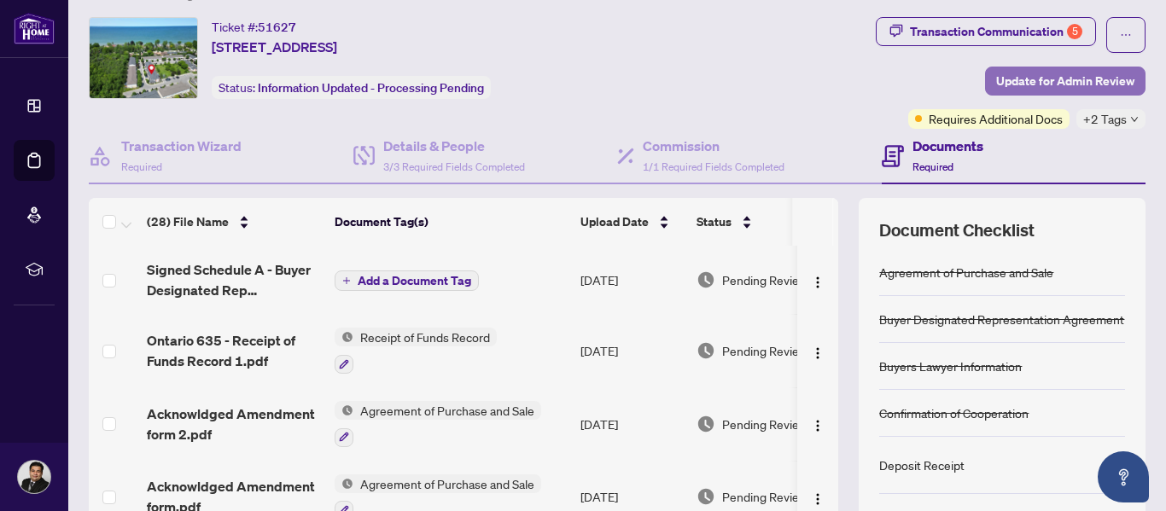
click at [1075, 74] on span "Update for Admin Review" at bounding box center [1065, 80] width 138 height 27
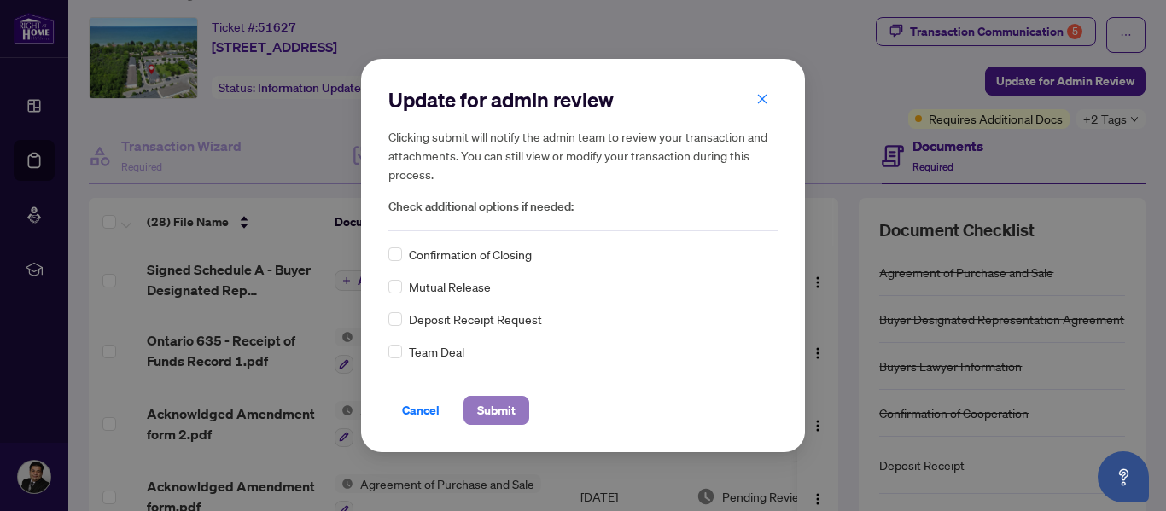
click at [497, 411] on span "Submit" at bounding box center [496, 410] width 38 height 27
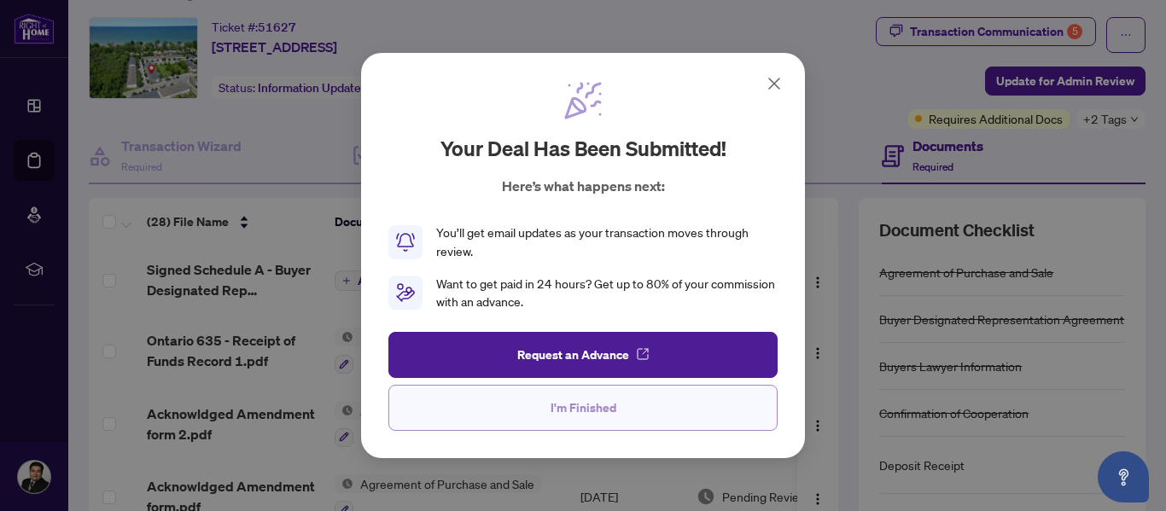
click at [603, 404] on span "I'm Finished" at bounding box center [584, 407] width 66 height 27
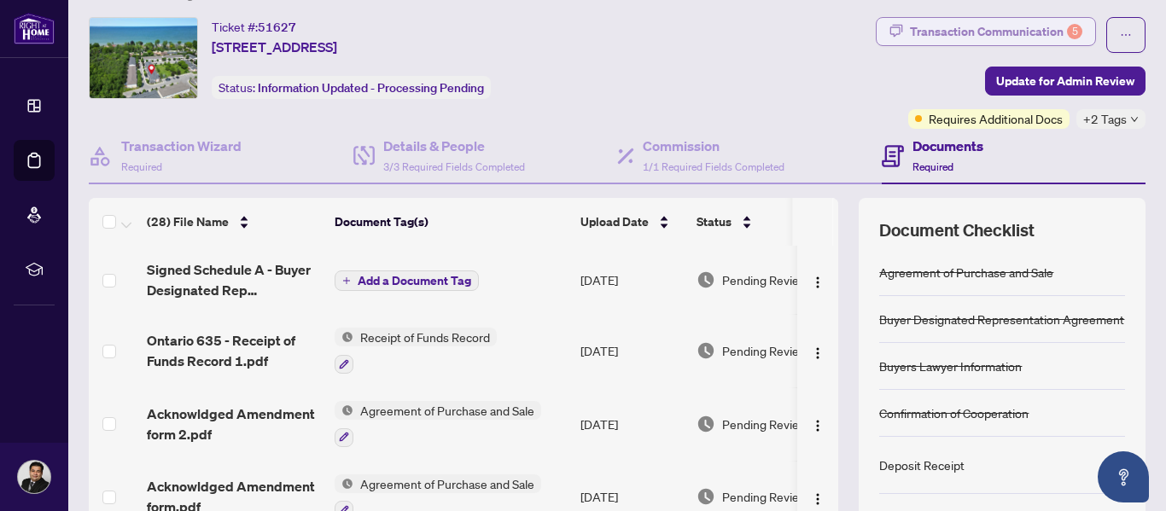
click at [1004, 36] on div "Transaction Communication 5" at bounding box center [996, 31] width 172 height 27
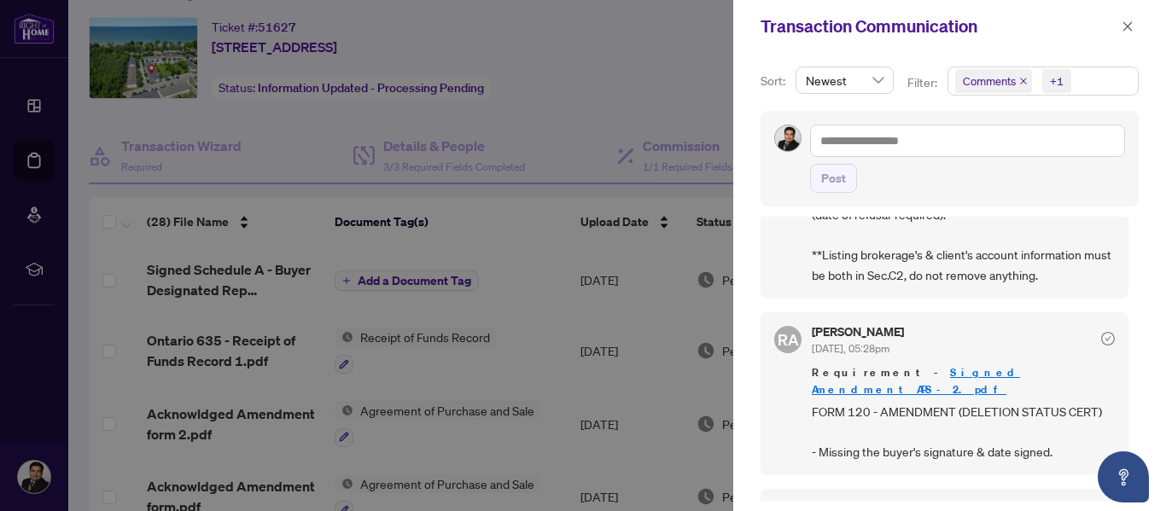
scroll to position [0, 0]
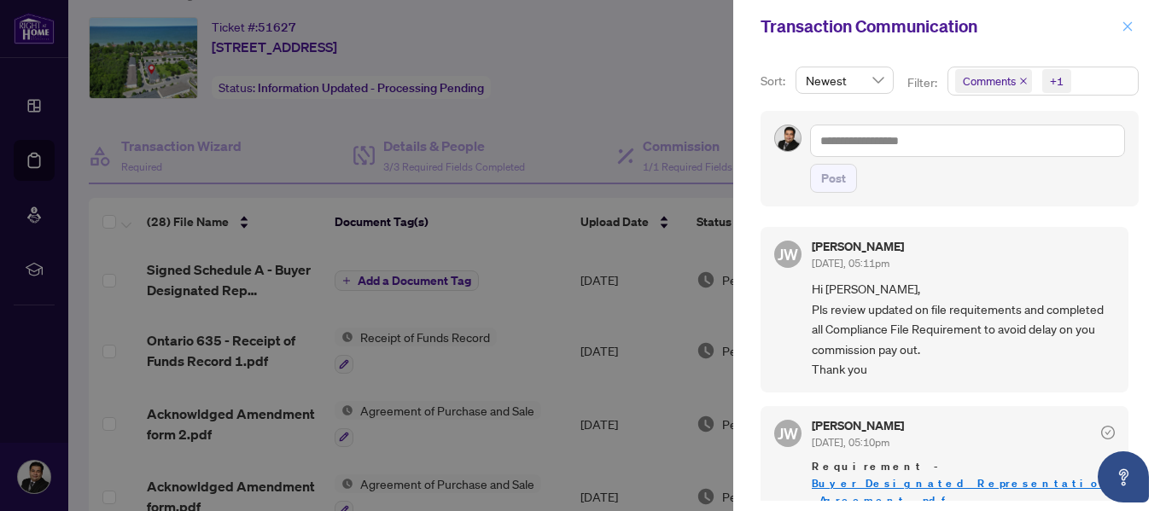
click at [1133, 34] on span "button" at bounding box center [1128, 26] width 12 height 27
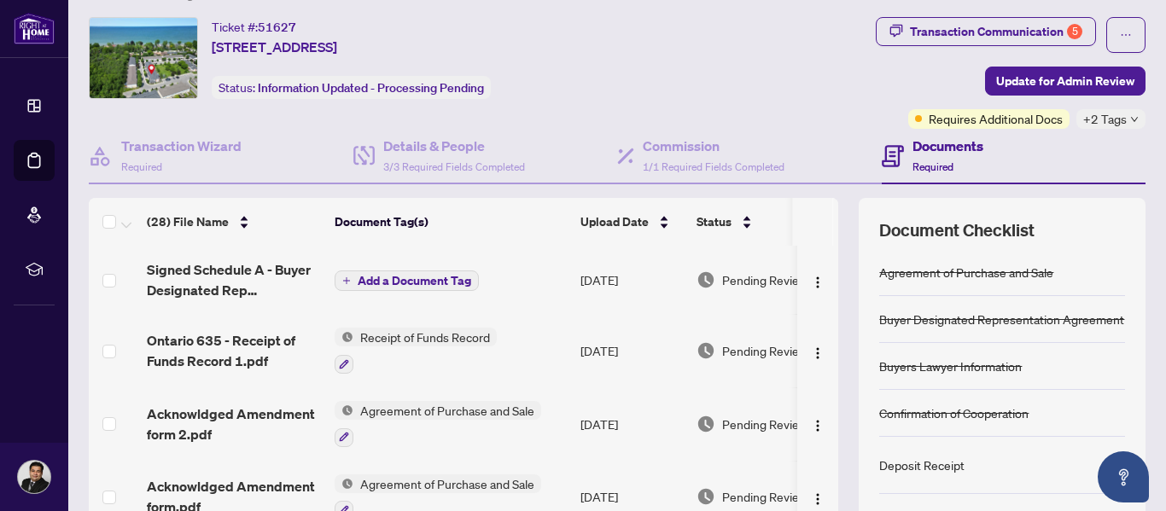
click at [930, 150] on h4 "Documents" at bounding box center [948, 146] width 71 height 20
click at [1127, 30] on button "button" at bounding box center [1125, 35] width 39 height 36
click at [883, 75] on div "Transaction Communication 5 Update for Admin Review Requires Additional Docs +2…" at bounding box center [916, 73] width 459 height 112
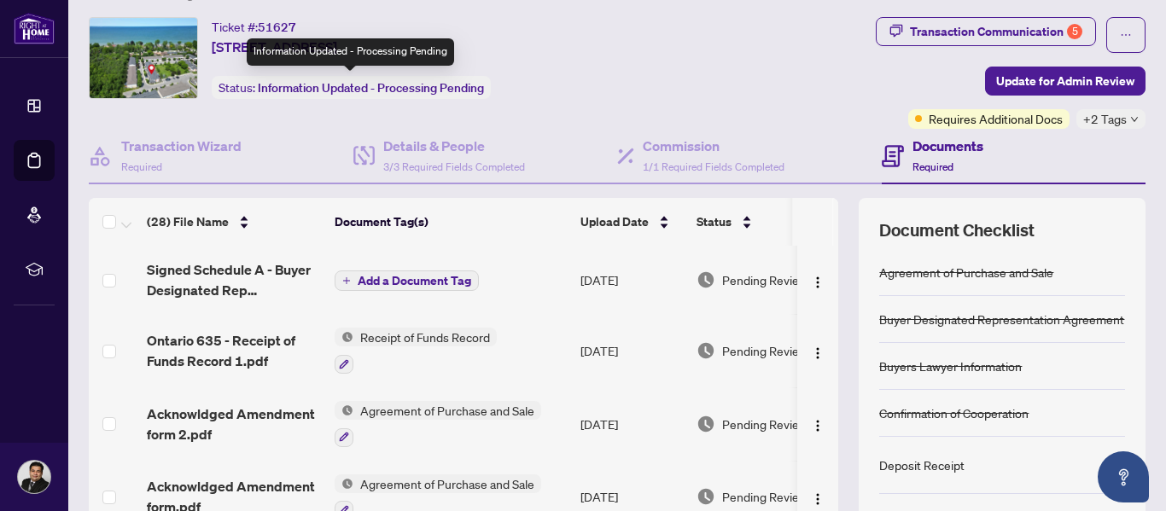
click at [317, 83] on span "Information Updated - Processing Pending" at bounding box center [371, 87] width 226 height 15
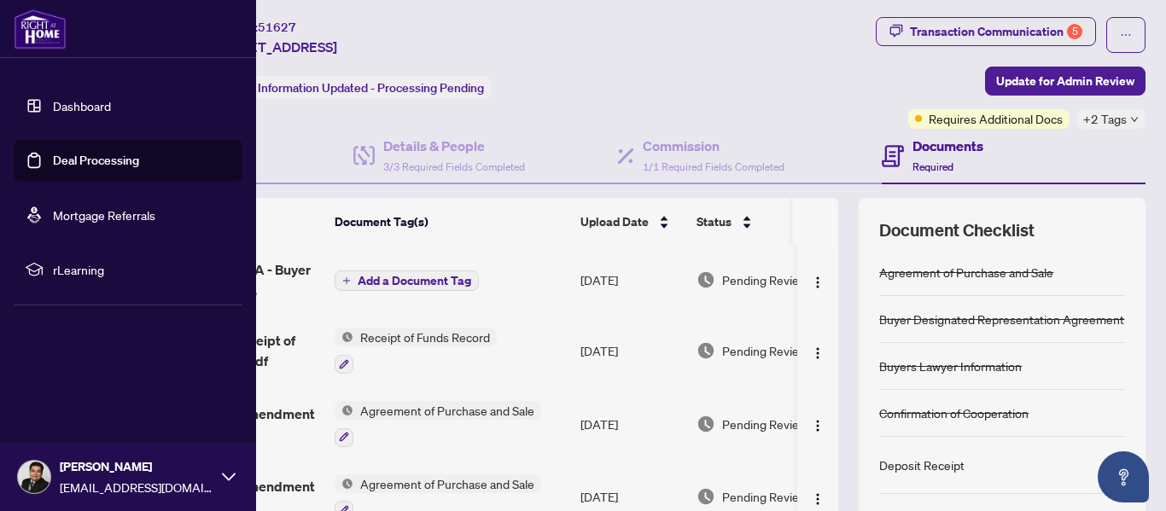
click at [106, 161] on link "Deal Processing" at bounding box center [96, 160] width 86 height 15
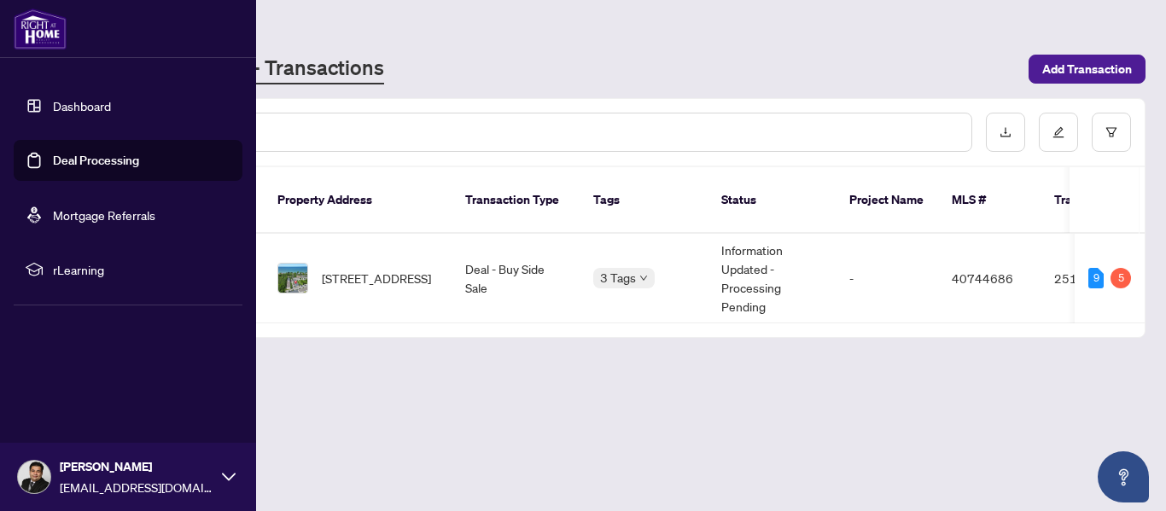
click at [103, 109] on link "Dashboard" at bounding box center [82, 105] width 58 height 15
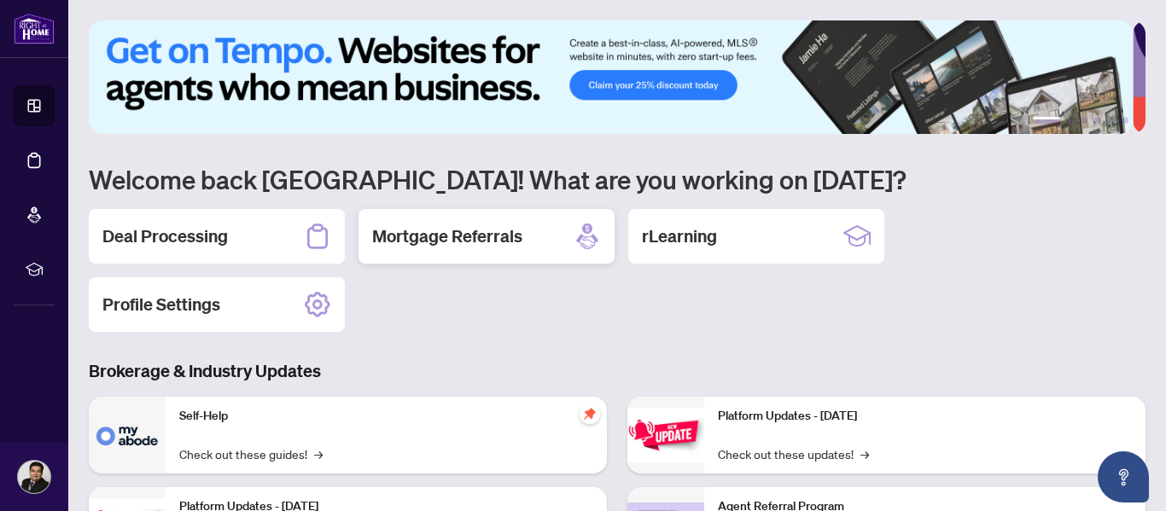
click at [498, 240] on h2 "Mortgage Referrals" at bounding box center [447, 236] width 150 height 24
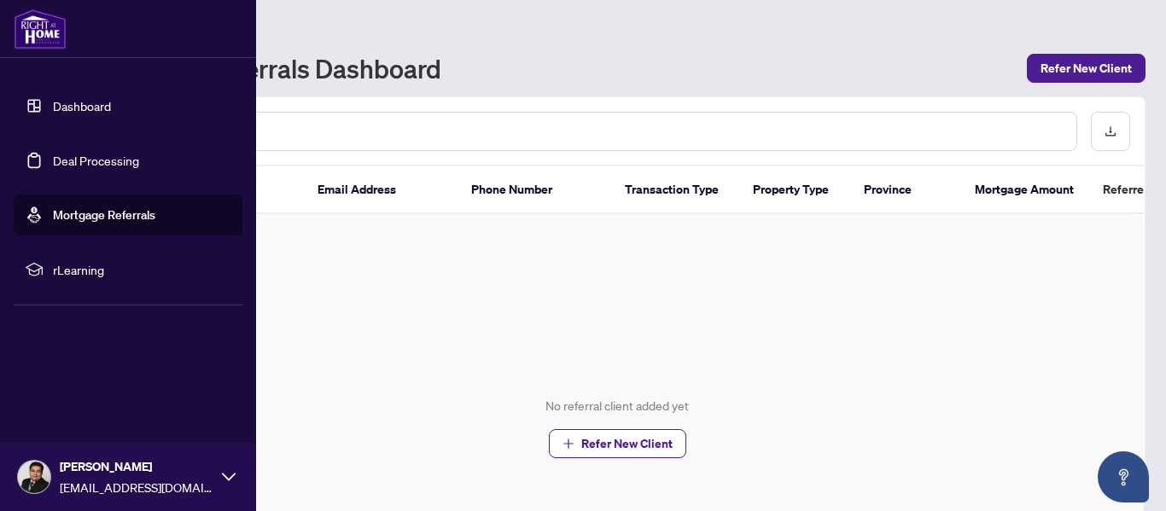
click at [88, 108] on link "Dashboard" at bounding box center [82, 105] width 58 height 15
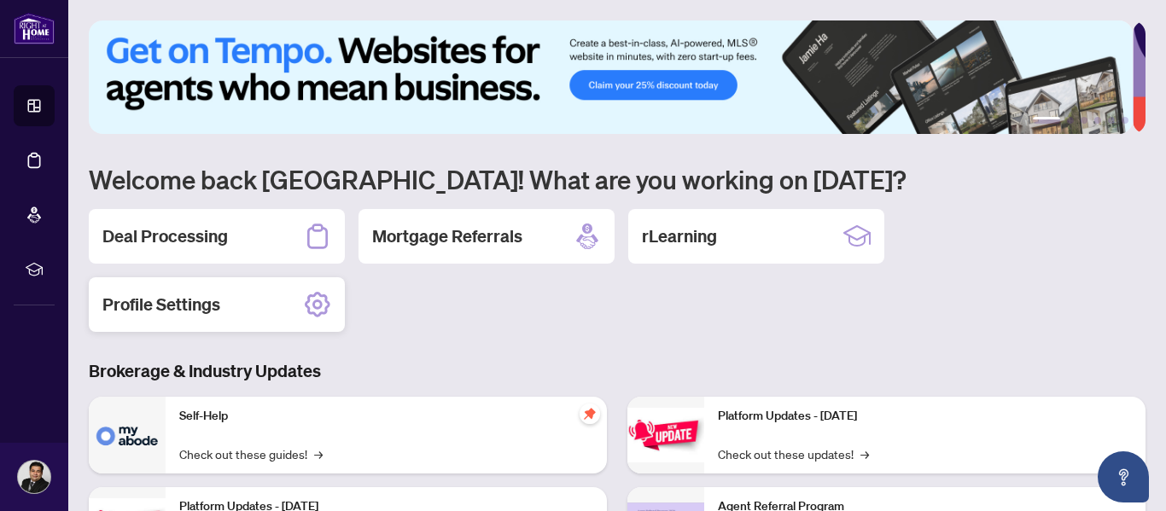
click at [328, 309] on icon at bounding box center [317, 304] width 27 height 27
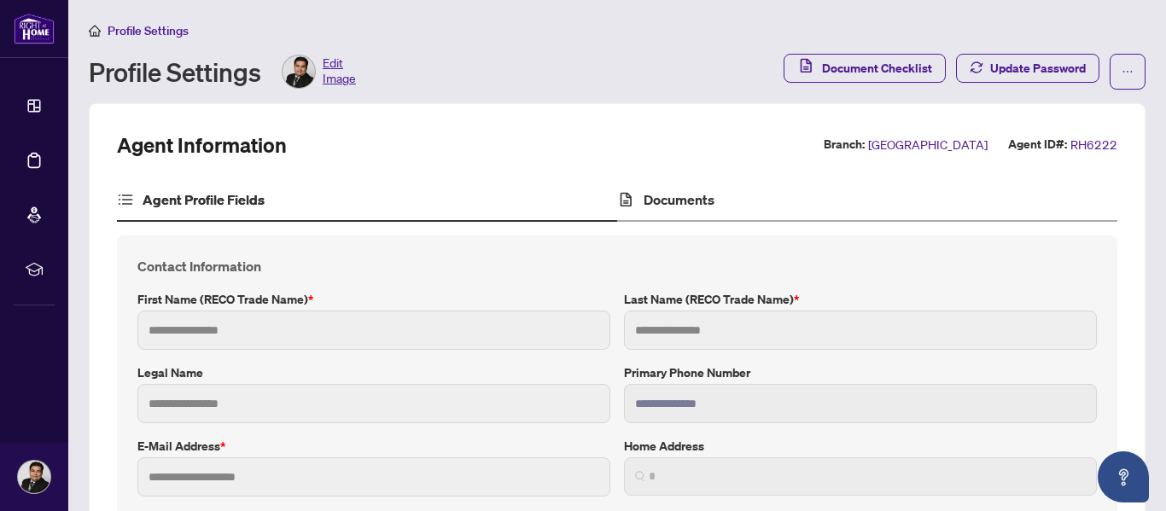
type input "*******"
type input "******"
type input "**********"
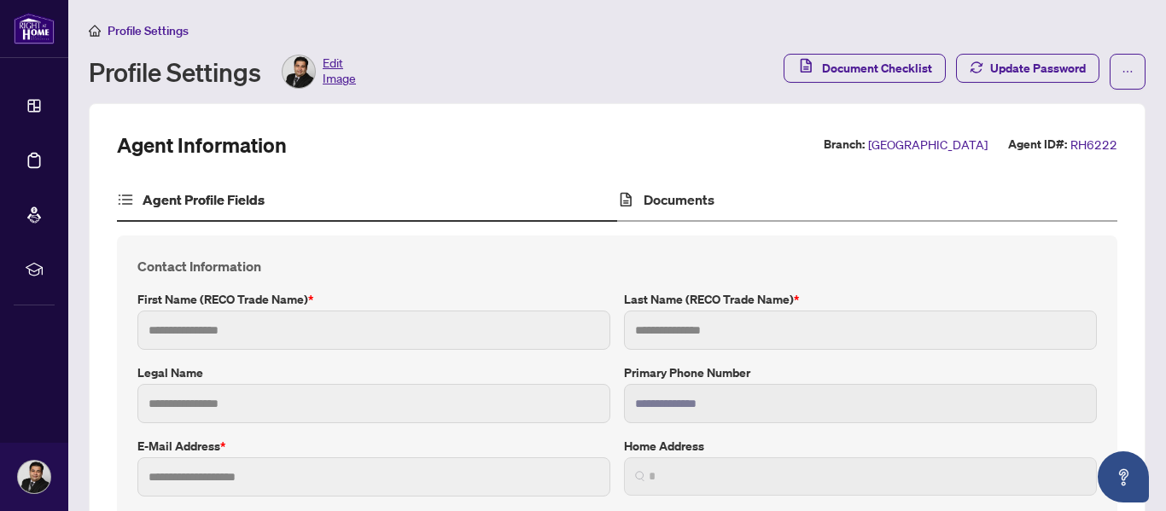
type input "*********"
type input "**********"
type input "******"
type input "**********"
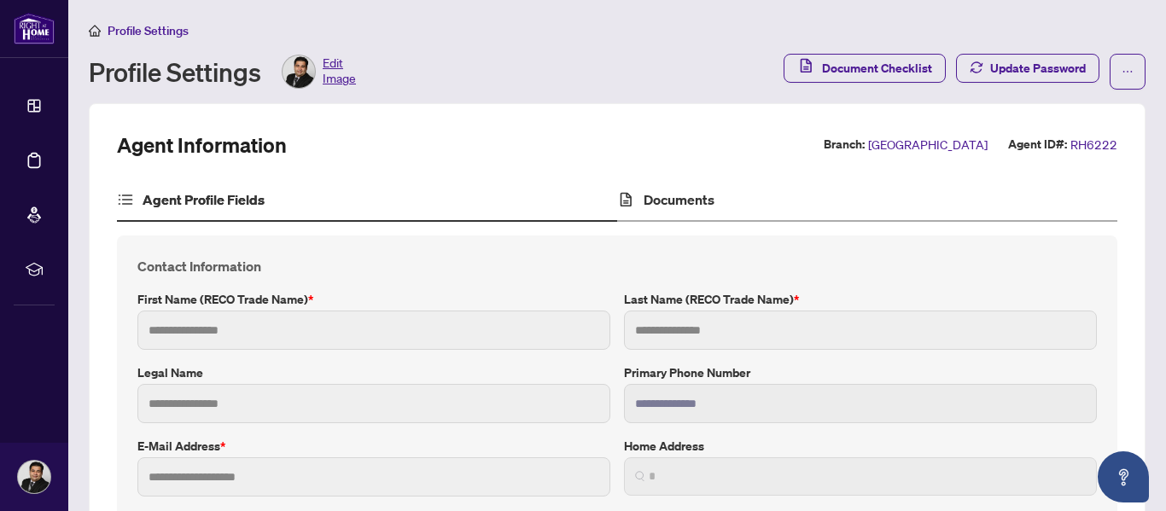
type input "*"
type input "**********"
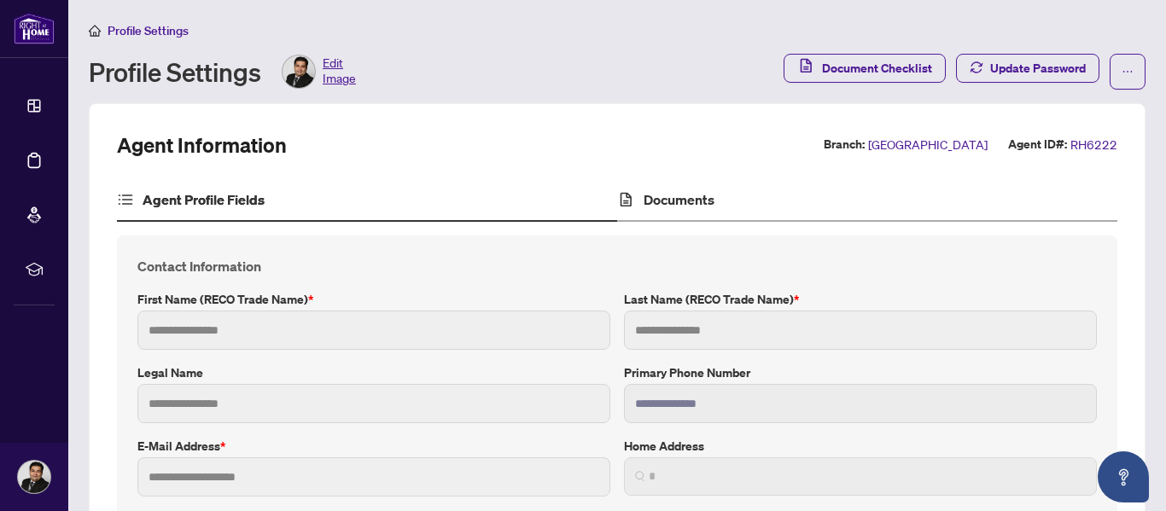
type input "**********"
type input "*******"
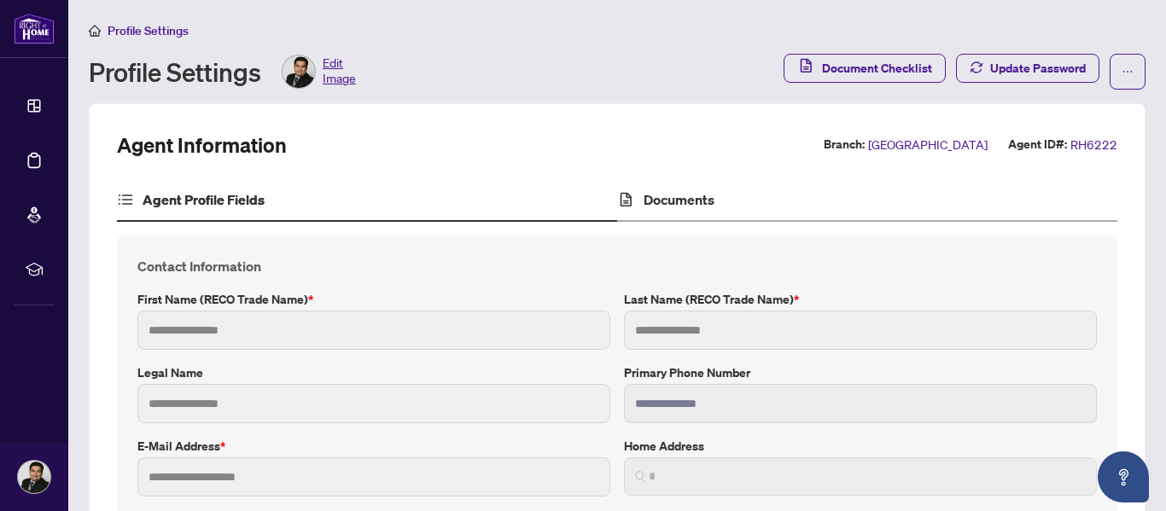
type input "*********"
type input "**********"
type input "****"
type input "**********"
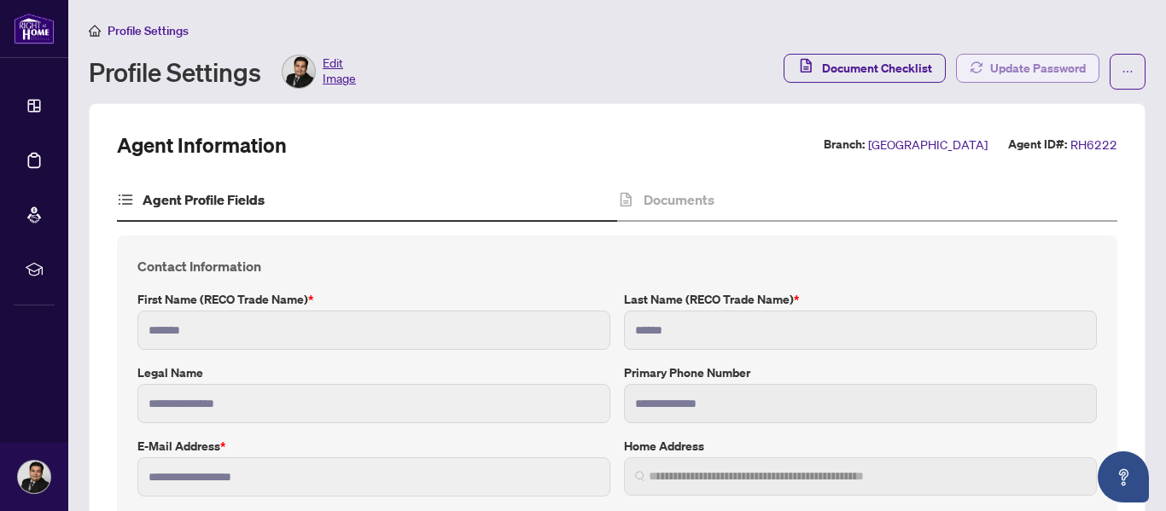
click at [1017, 77] on span "Update Password" at bounding box center [1038, 68] width 96 height 27
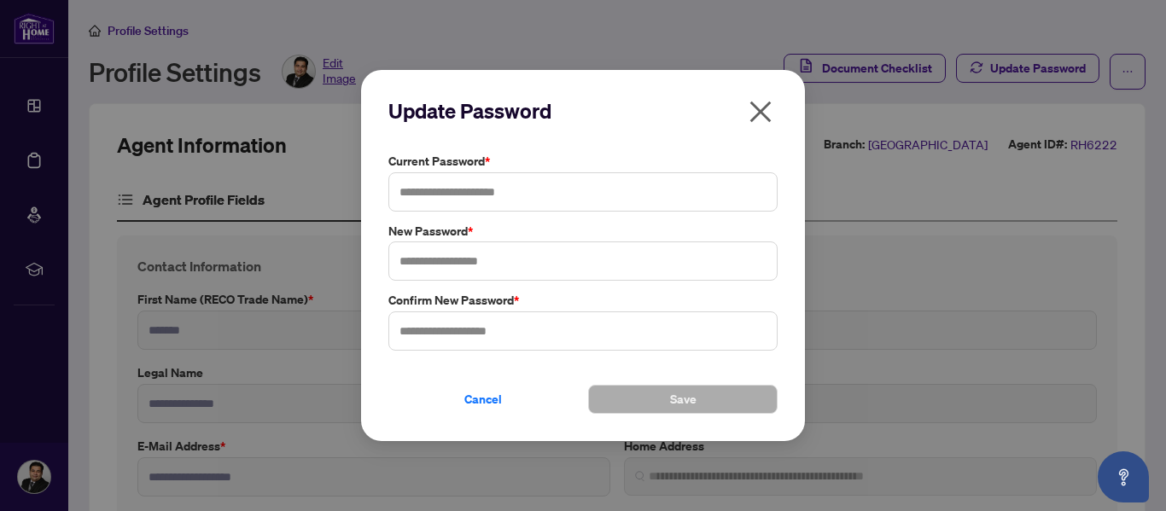
click at [759, 111] on icon "close" at bounding box center [760, 111] width 21 height 21
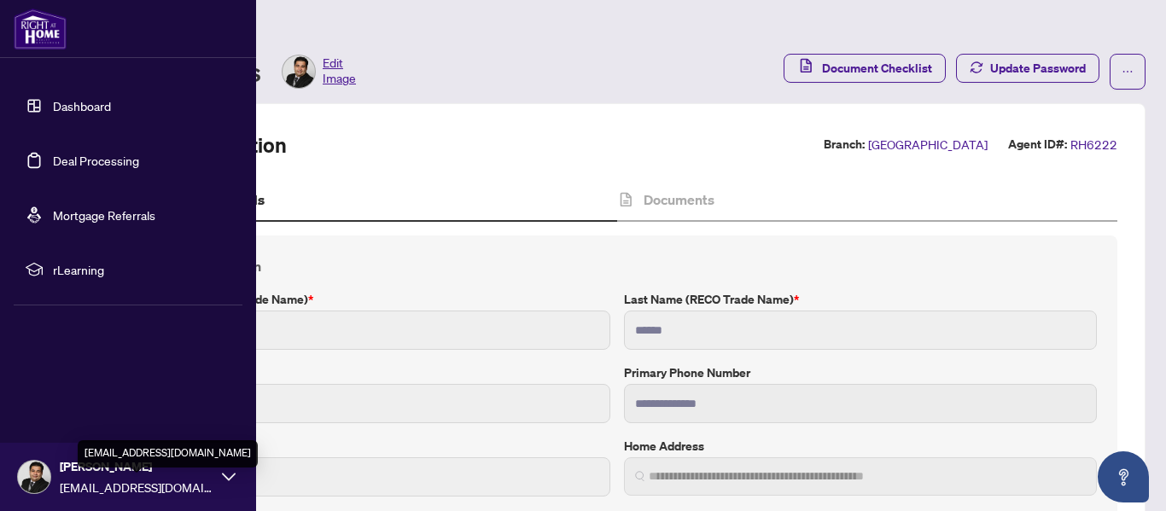
click at [91, 487] on span "[EMAIL_ADDRESS][DOMAIN_NAME]" at bounding box center [137, 487] width 154 height 19
click at [149, 493] on span "[EMAIL_ADDRESS][DOMAIN_NAME]" at bounding box center [137, 487] width 154 height 19
click at [175, 481] on span "[EMAIL_ADDRESS][DOMAIN_NAME]" at bounding box center [137, 487] width 154 height 19
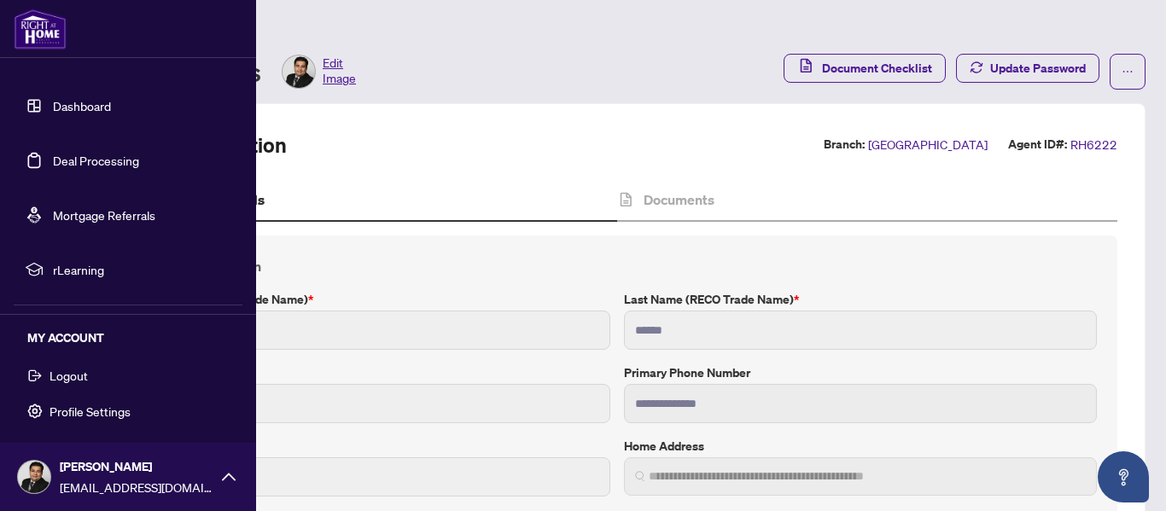
click at [77, 373] on span "Logout" at bounding box center [69, 375] width 38 height 27
